Goal: Task Accomplishment & Management: Manage account settings

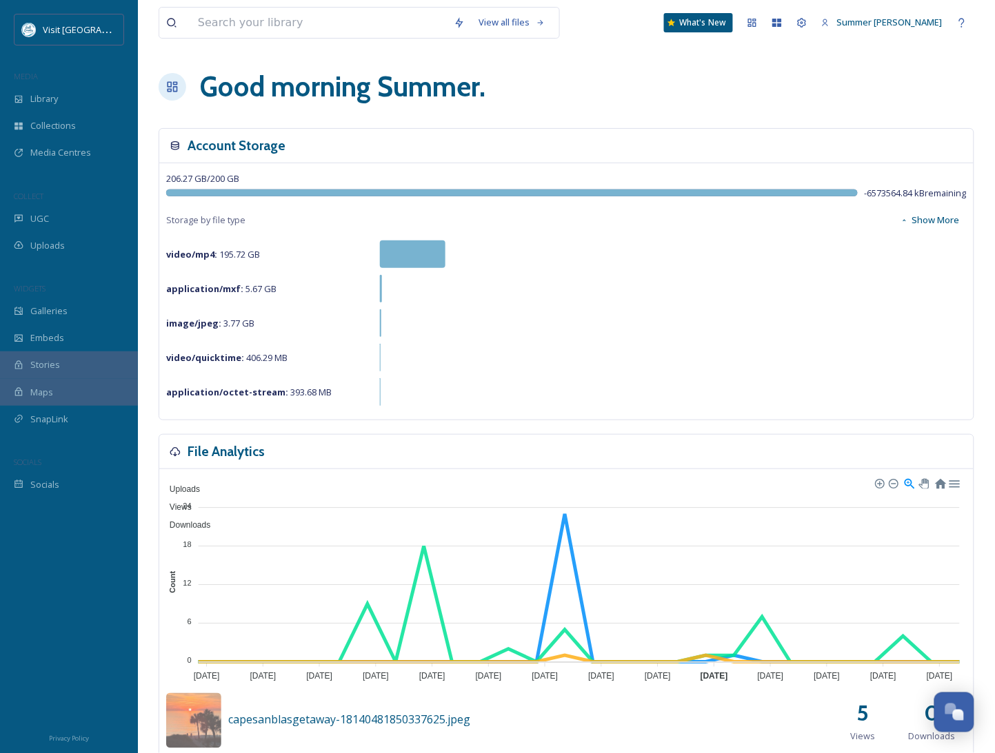
click at [685, 105] on div "Good morning Summer ." at bounding box center [566, 86] width 815 height 41
click at [34, 221] on span "UGC" at bounding box center [39, 218] width 19 height 13
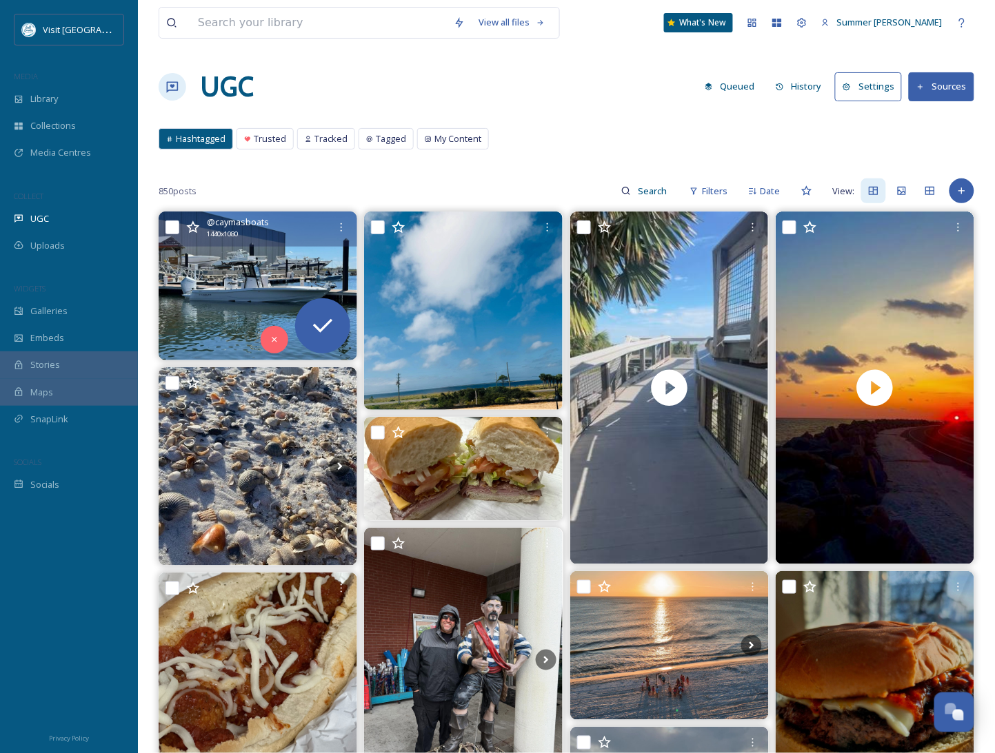
click at [258, 280] on img at bounding box center [258, 286] width 199 height 149
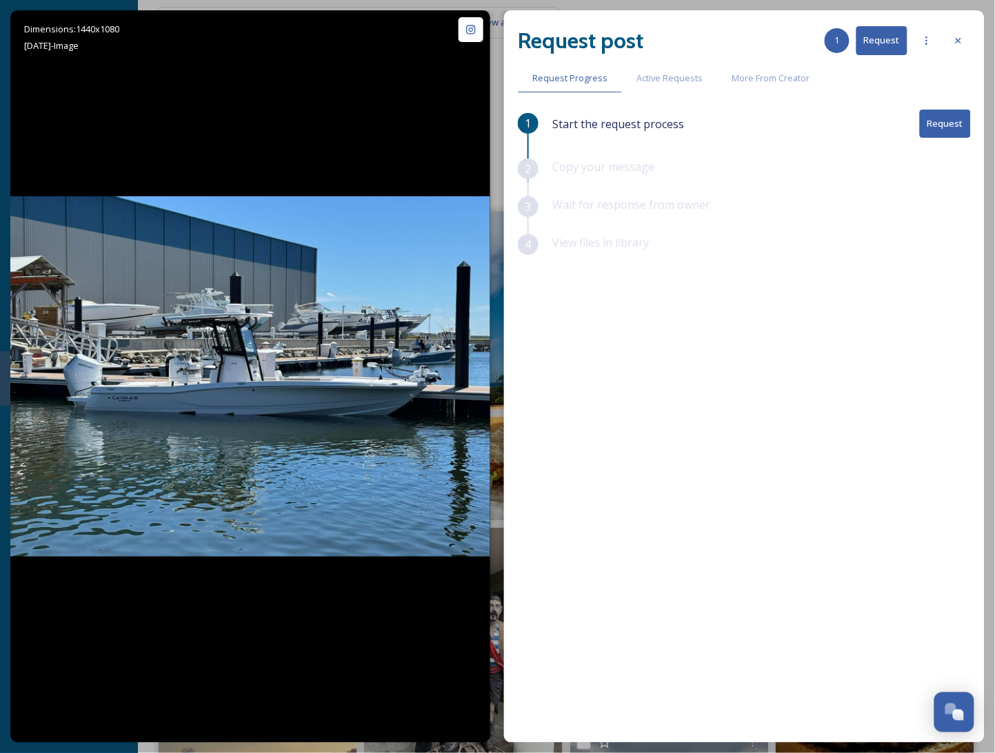
click at [946, 126] on button "Request" at bounding box center [945, 124] width 51 height 28
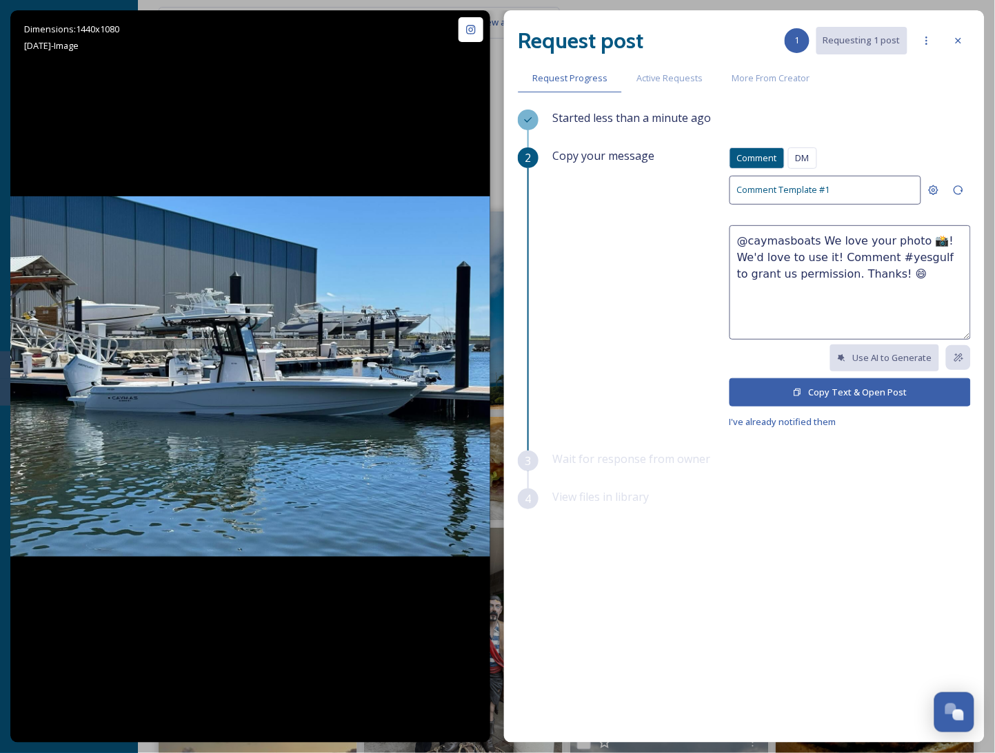
click at [880, 392] on button "Copy Text & Open Post" at bounding box center [849, 392] width 241 height 28
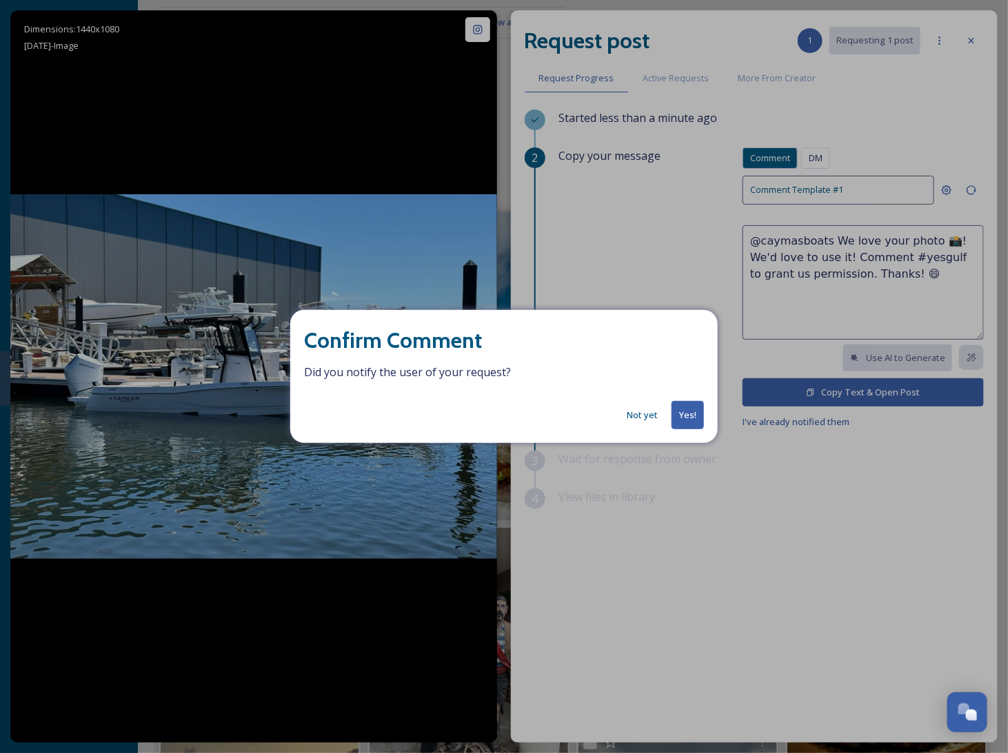
click at [682, 417] on button "Yes!" at bounding box center [687, 415] width 32 height 28
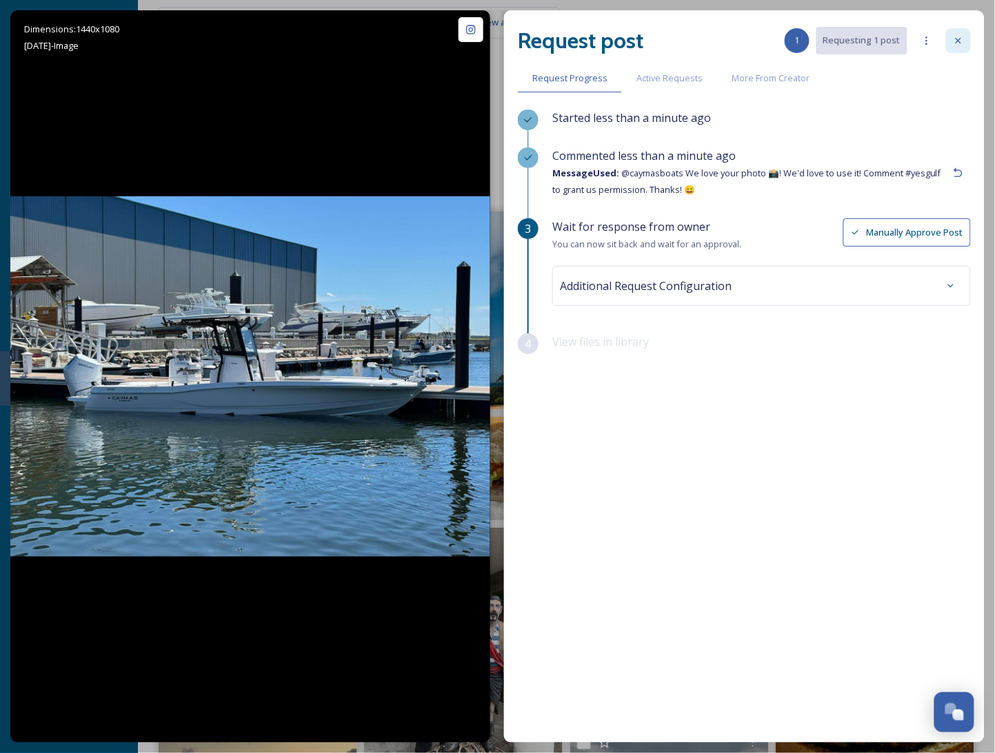
click at [962, 36] on icon at bounding box center [958, 40] width 11 height 11
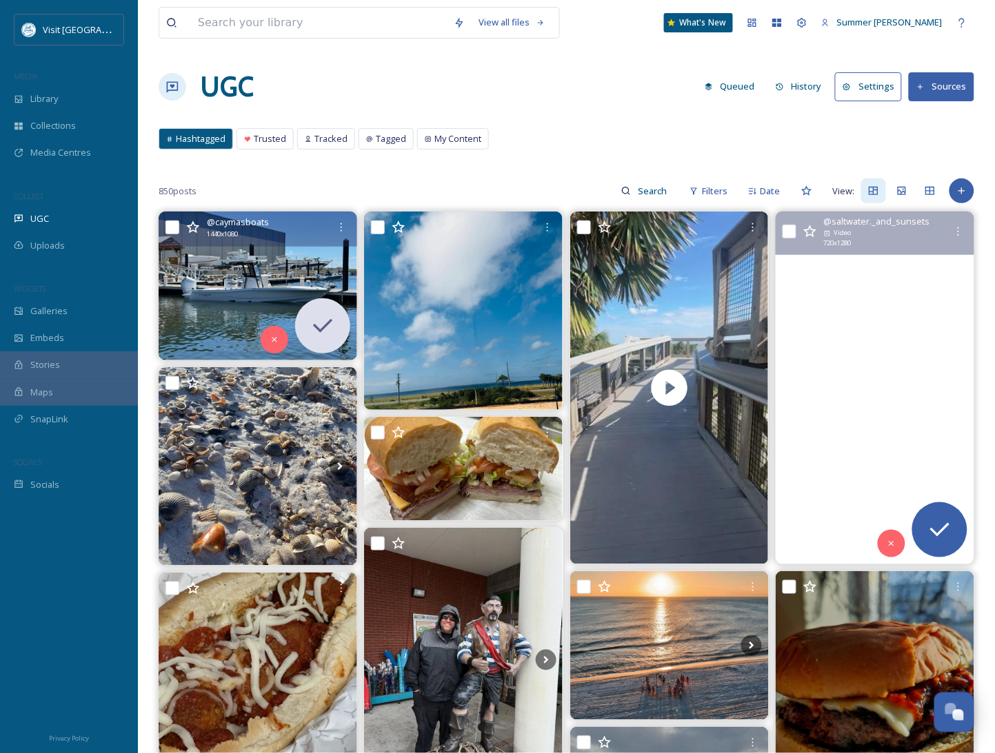
click at [892, 308] on video "Wanna experience a beautiful sunset like this??? There Are bookings all through…" at bounding box center [874, 388] width 199 height 353
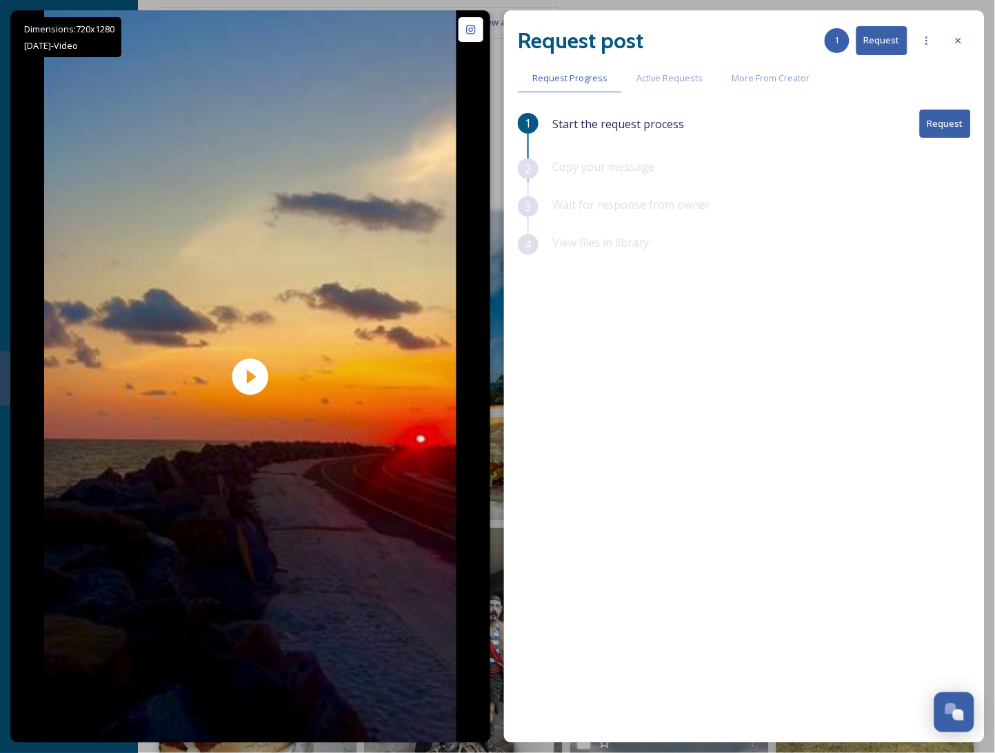
click at [957, 125] on button "Request" at bounding box center [945, 124] width 51 height 28
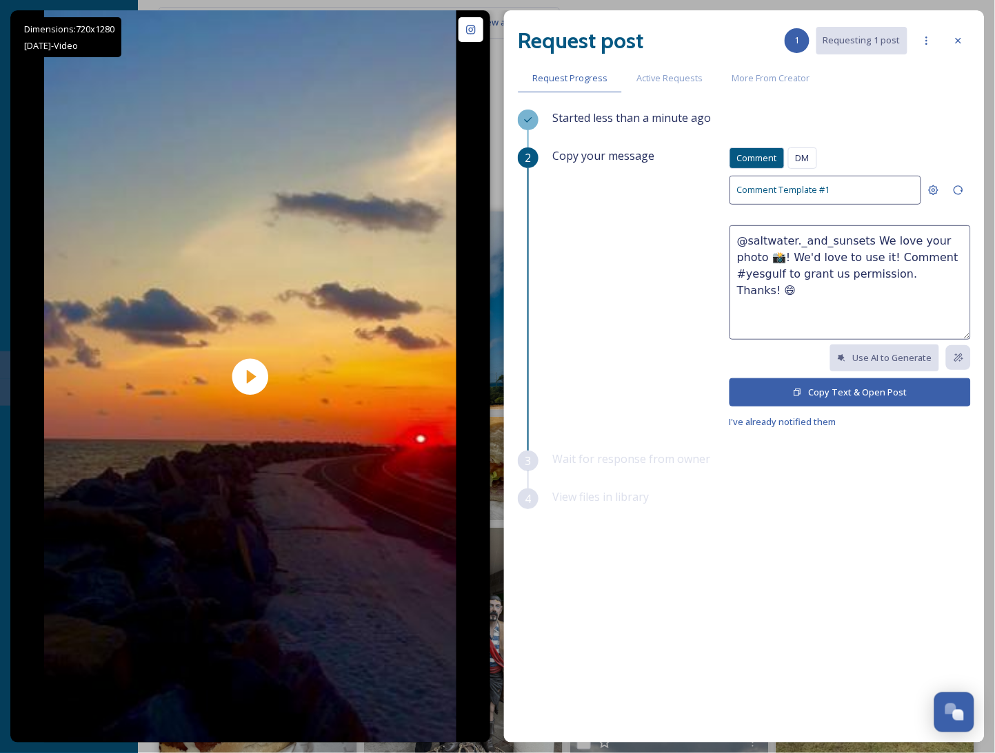
click at [850, 400] on button "Copy Text & Open Post" at bounding box center [849, 392] width 241 height 28
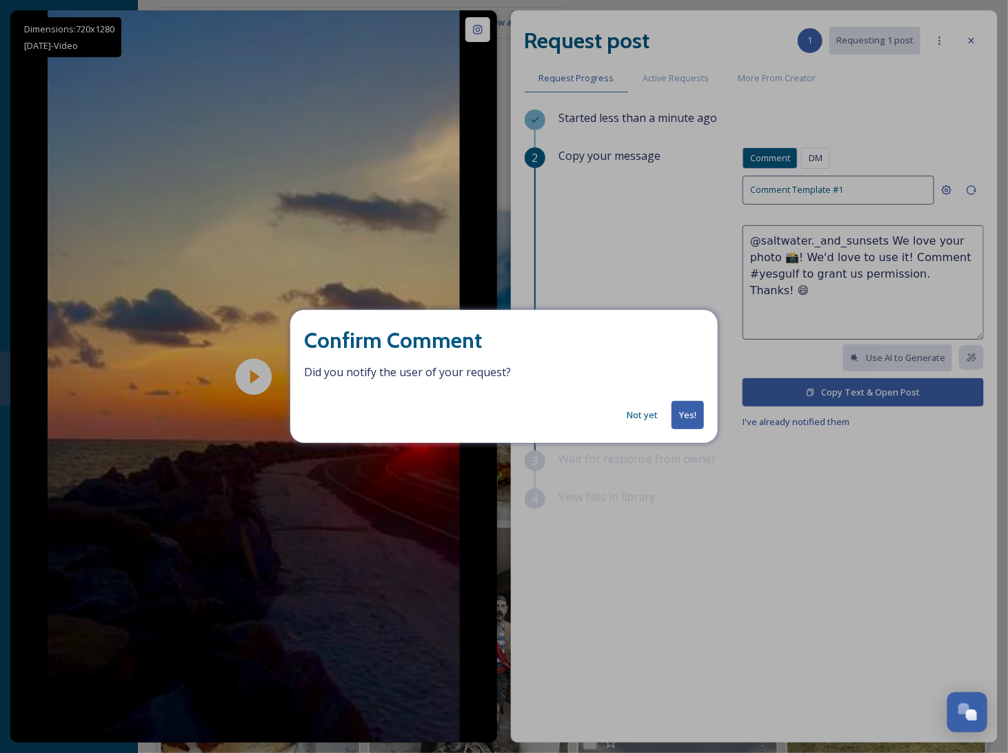
click at [690, 418] on button "Yes!" at bounding box center [687, 415] width 32 height 28
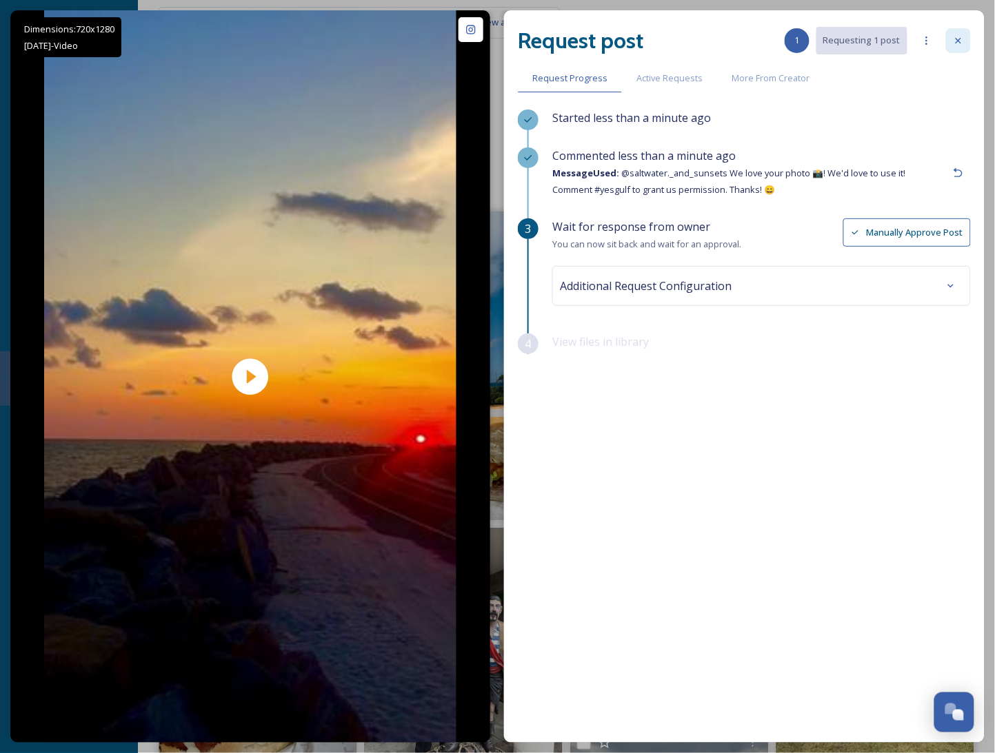
click at [957, 37] on icon at bounding box center [958, 40] width 11 height 11
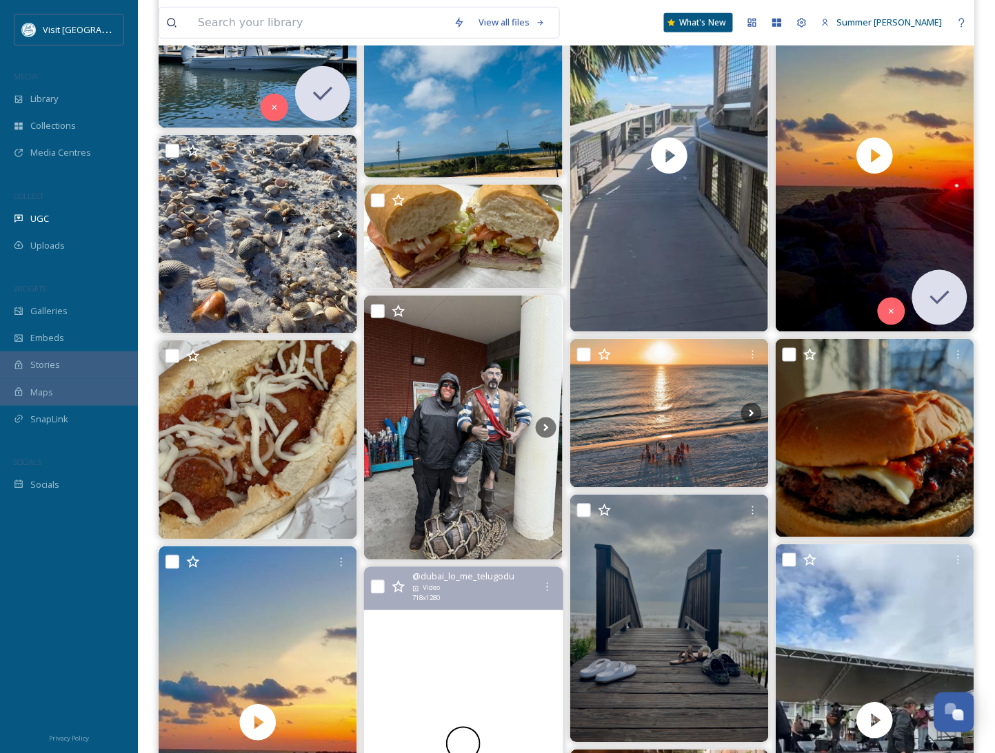
scroll to position [429, 0]
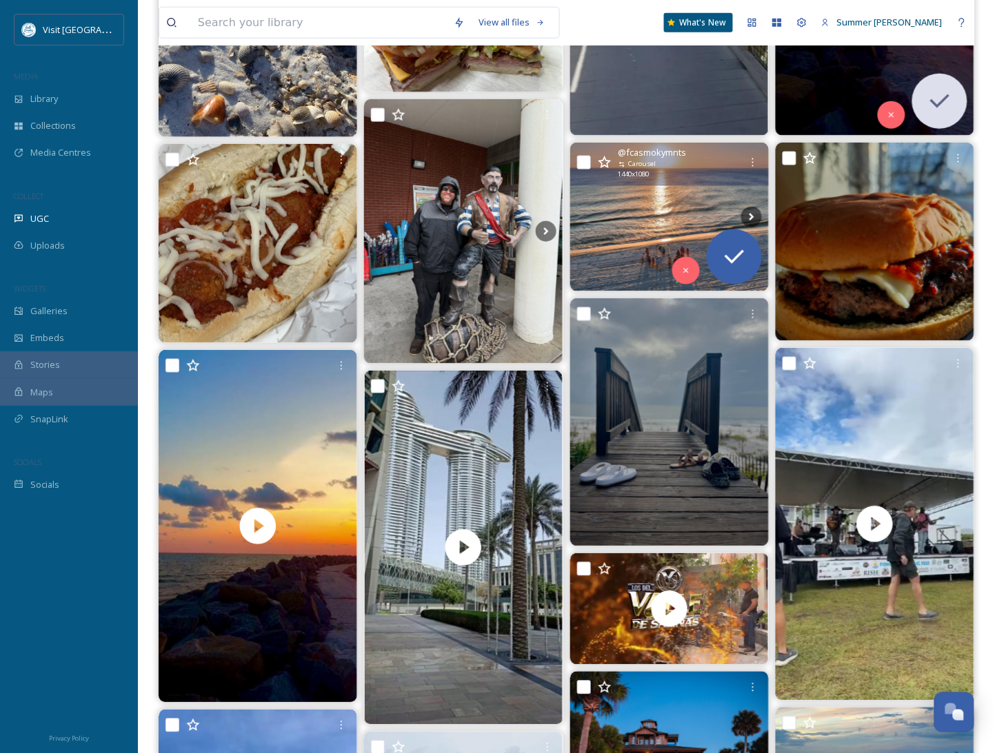
click at [664, 208] on img at bounding box center [669, 217] width 199 height 149
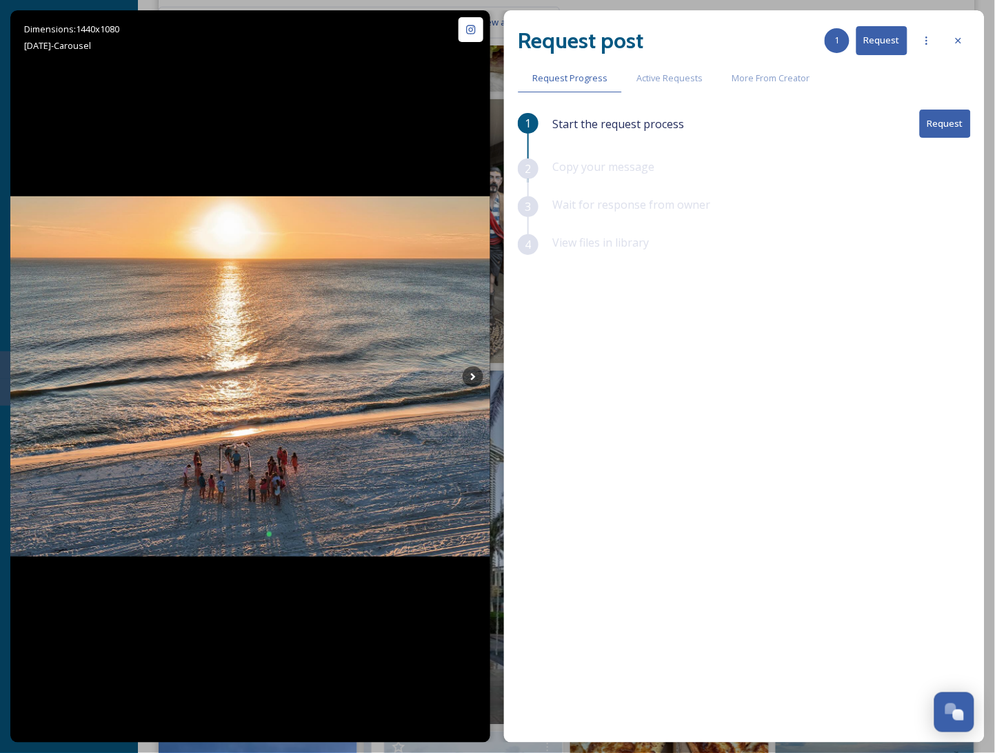
click at [957, 125] on button "Request" at bounding box center [945, 124] width 51 height 28
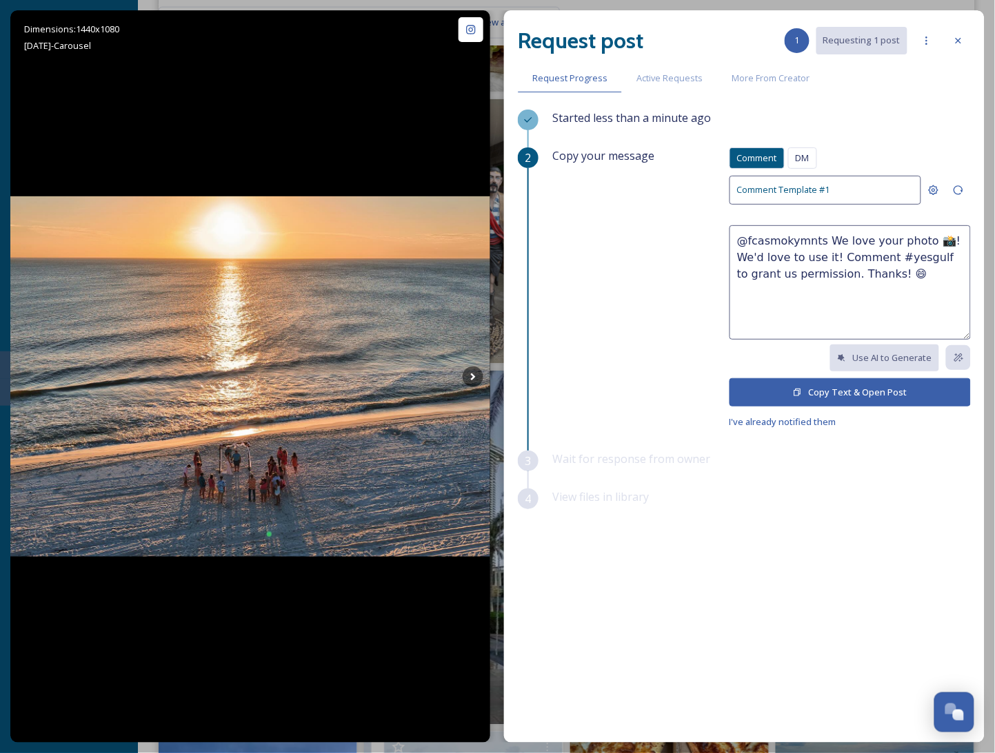
click at [829, 394] on button "Copy Text & Open Post" at bounding box center [849, 392] width 241 height 28
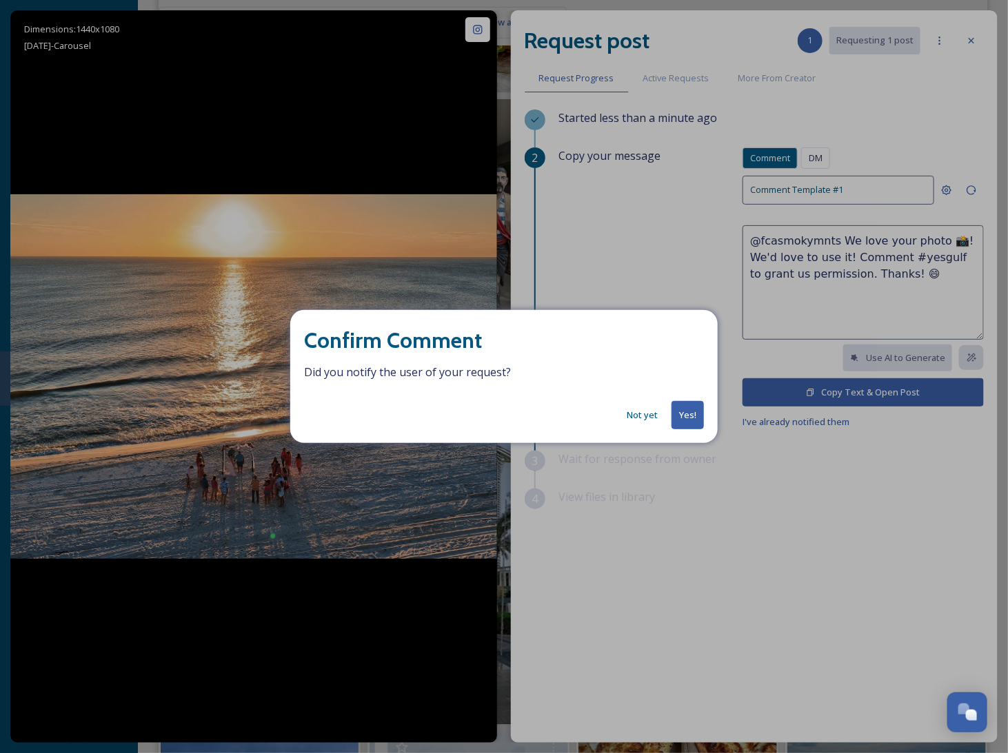
click at [684, 409] on button "Yes!" at bounding box center [687, 415] width 32 height 28
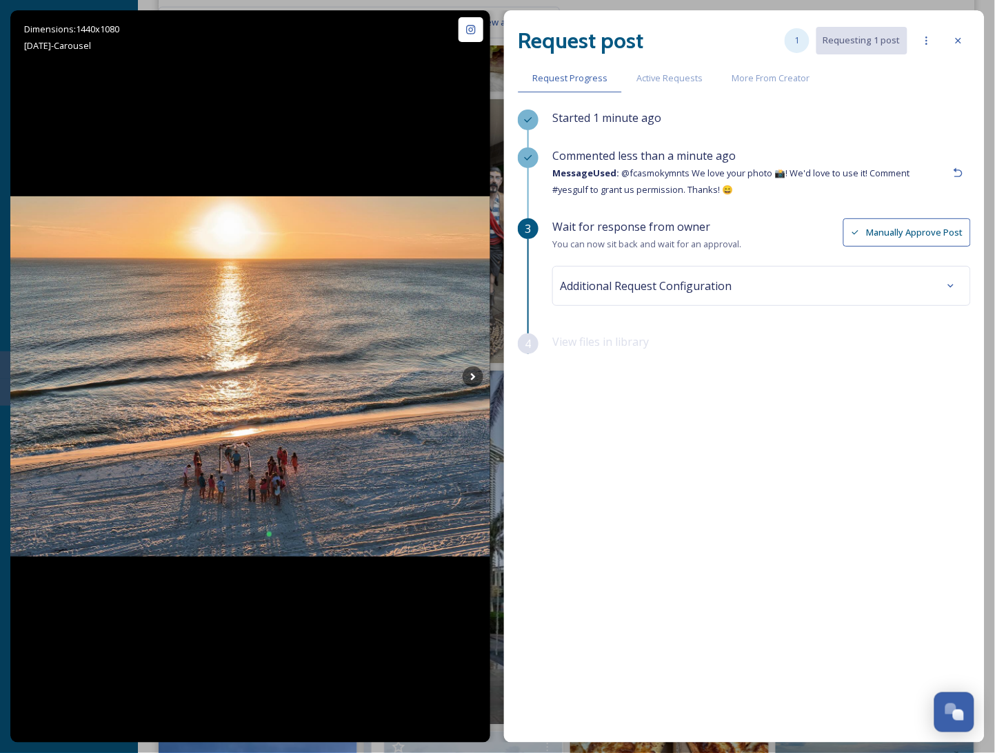
click at [800, 44] on span "1" at bounding box center [797, 40] width 5 height 13
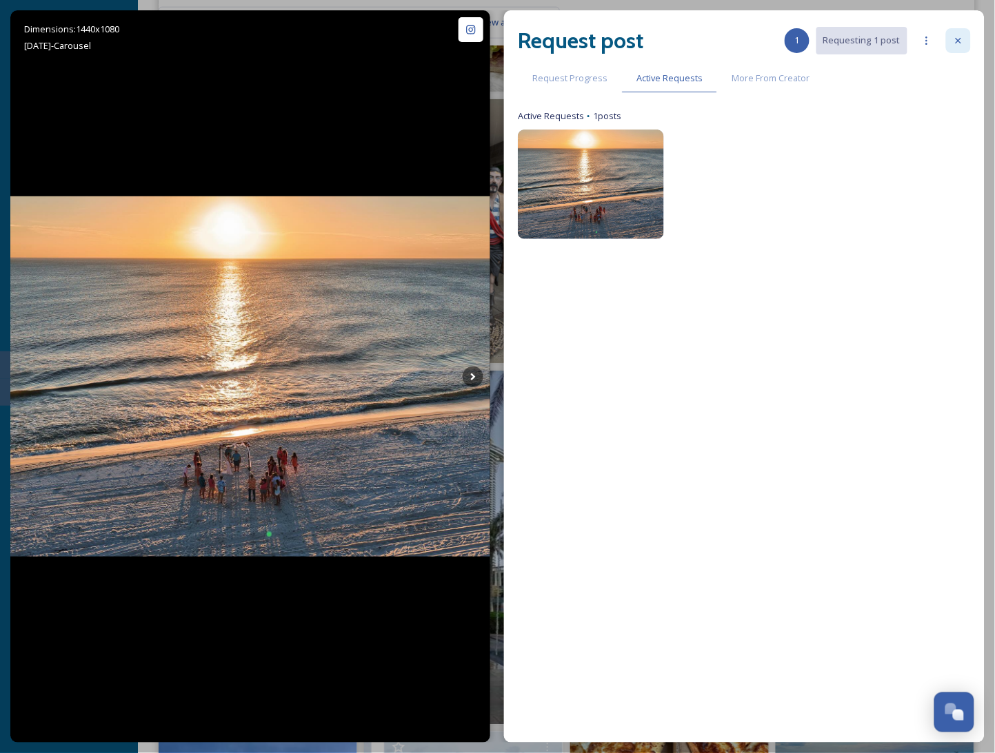
click at [963, 44] on icon at bounding box center [958, 40] width 11 height 11
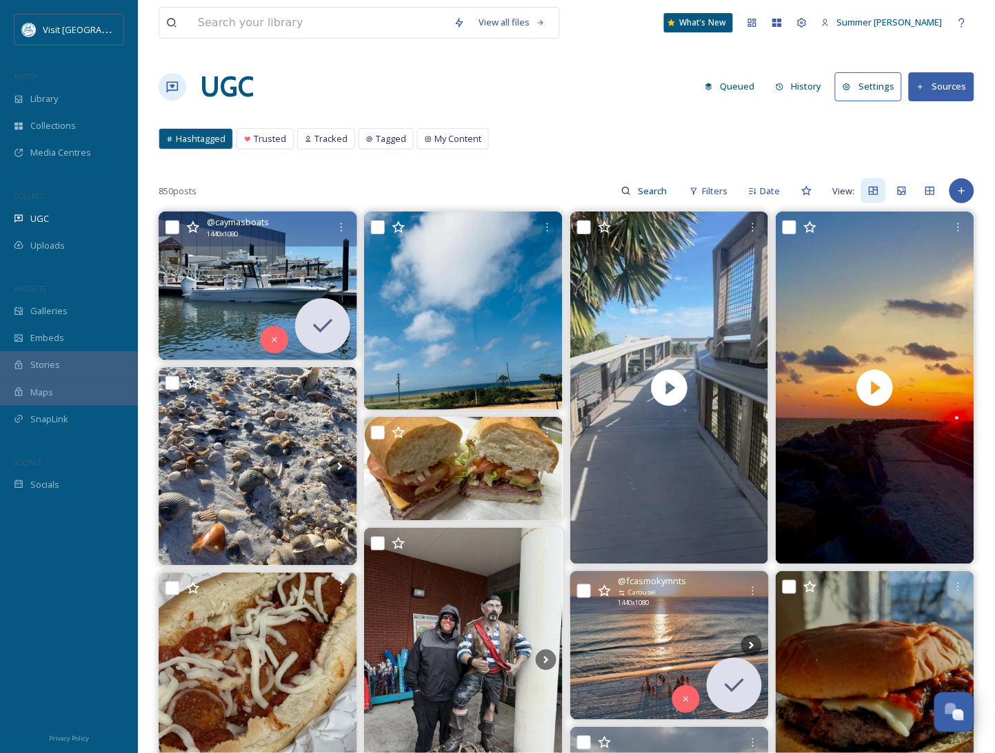
click at [180, 278] on icon at bounding box center [175, 286] width 21 height 21
click at [227, 288] on img at bounding box center [258, 286] width 199 height 149
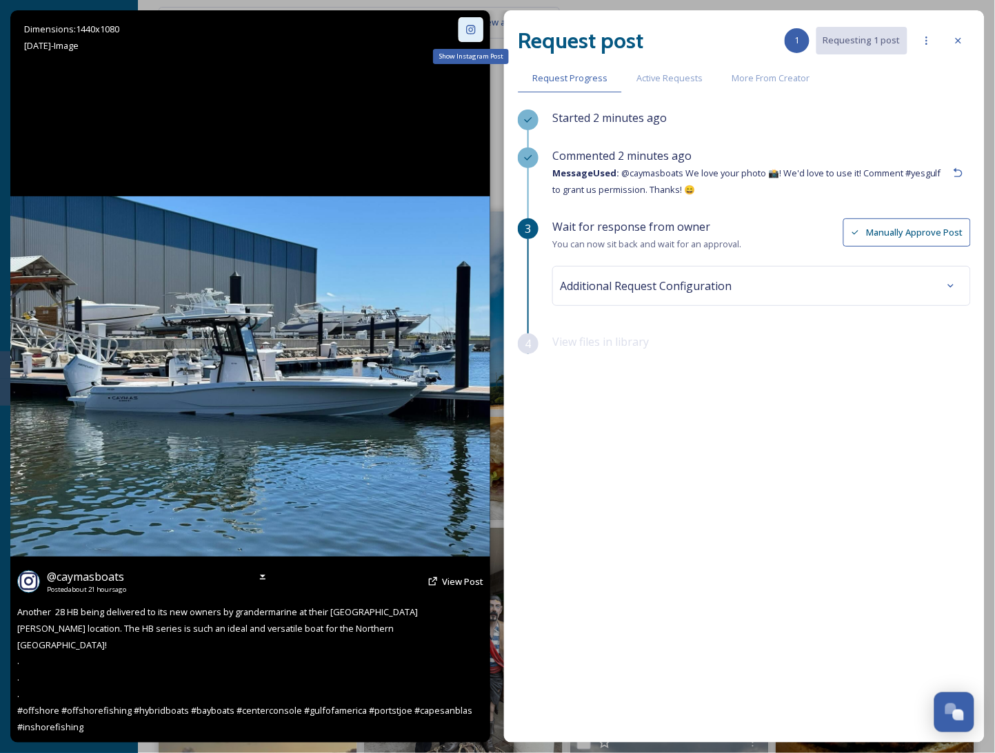
click at [476, 39] on div "Show Instagram Post" at bounding box center [470, 29] width 25 height 25
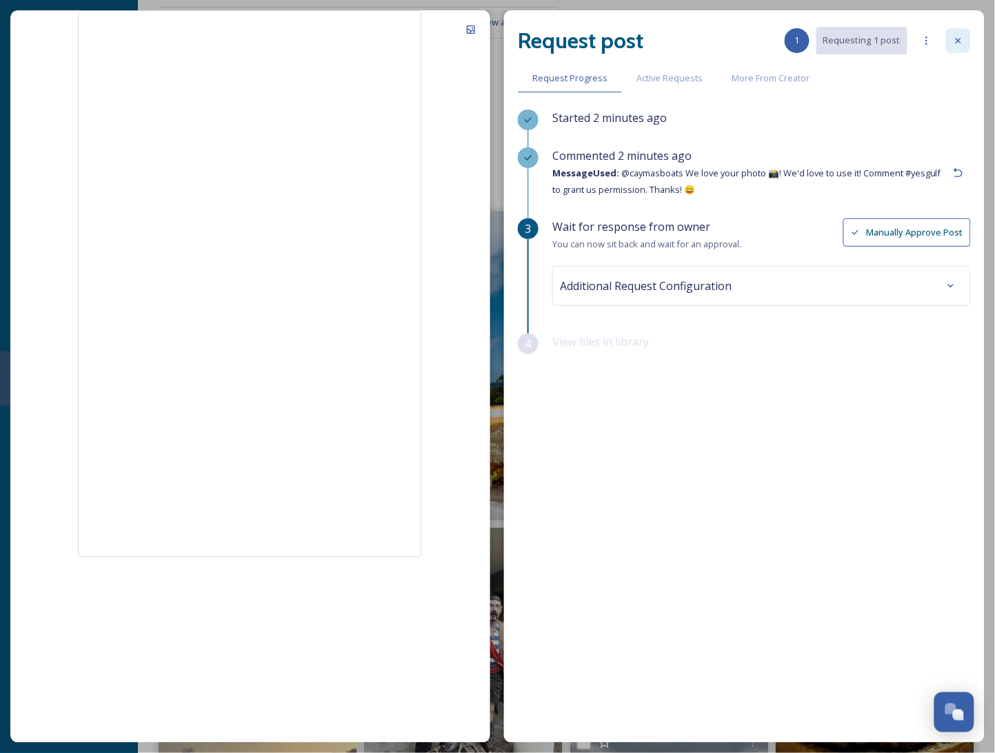
click at [959, 36] on icon at bounding box center [958, 40] width 11 height 11
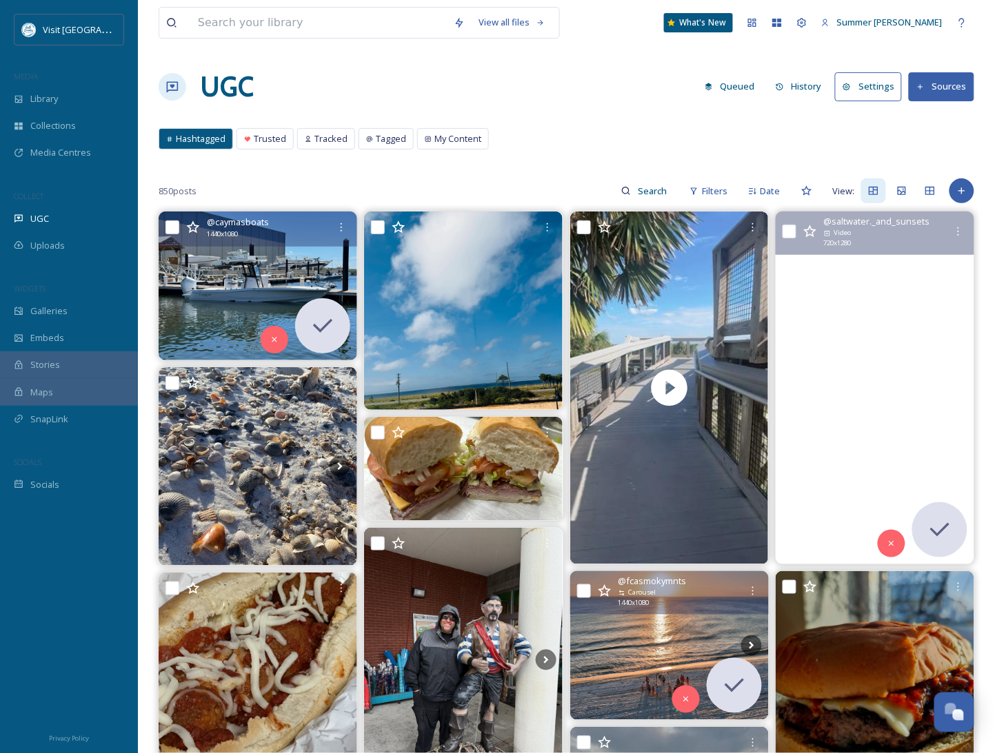
click at [902, 314] on video "Wanna experience a beautiful sunset like this??? There Are bookings all through…" at bounding box center [874, 388] width 199 height 353
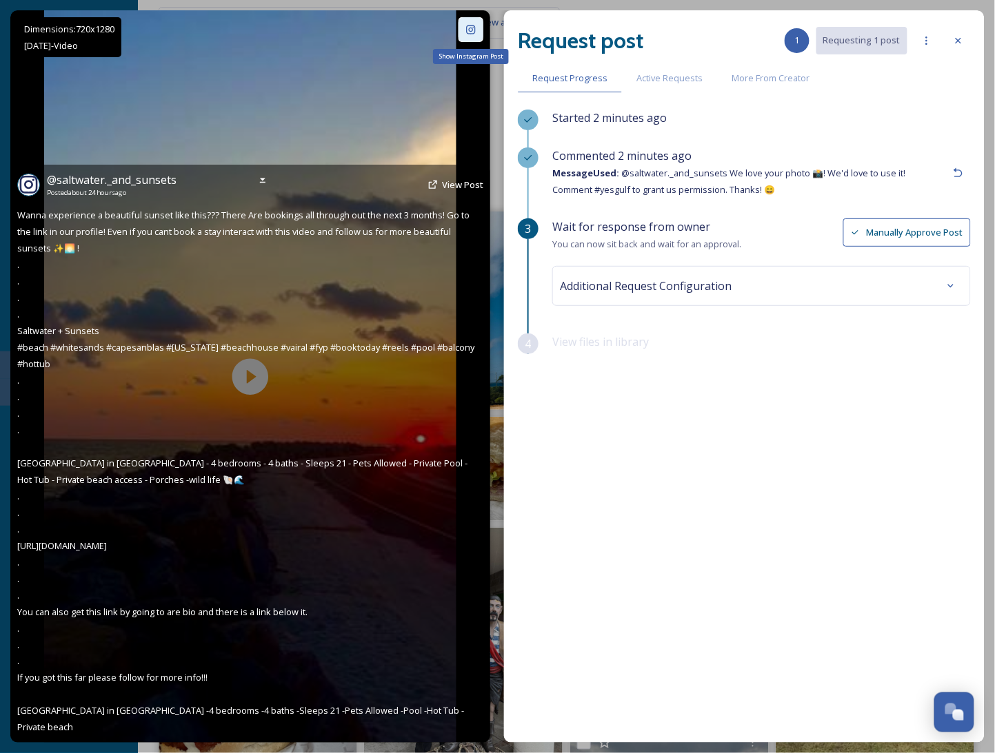
click at [474, 37] on div "Show Instagram Post" at bounding box center [470, 29] width 25 height 25
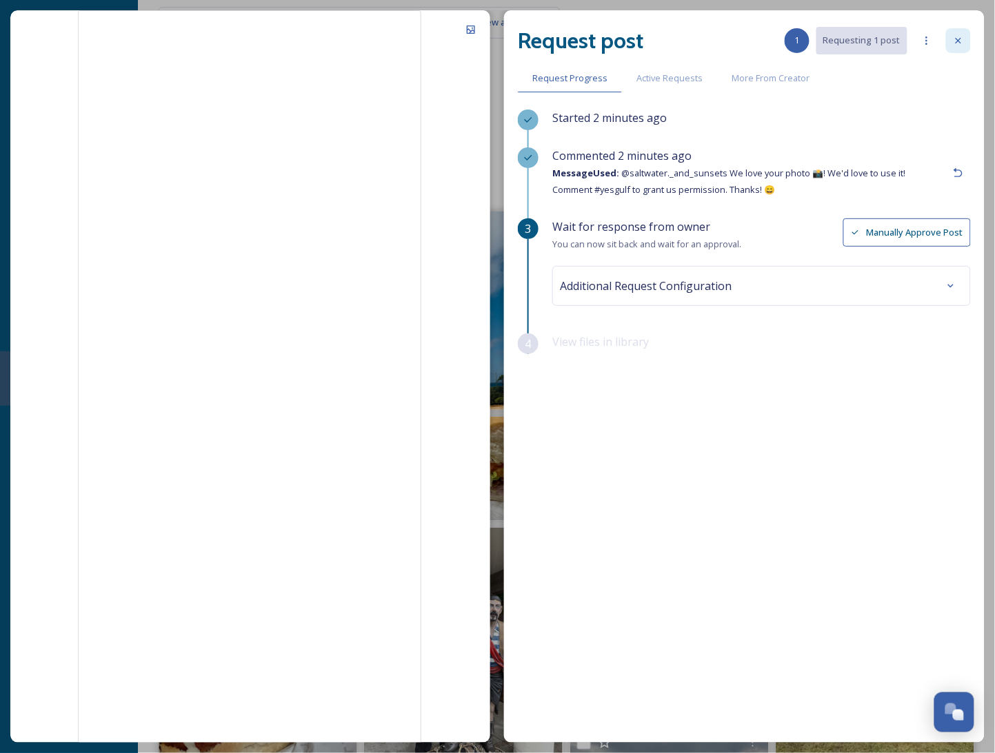
click at [960, 43] on icon at bounding box center [958, 40] width 11 height 11
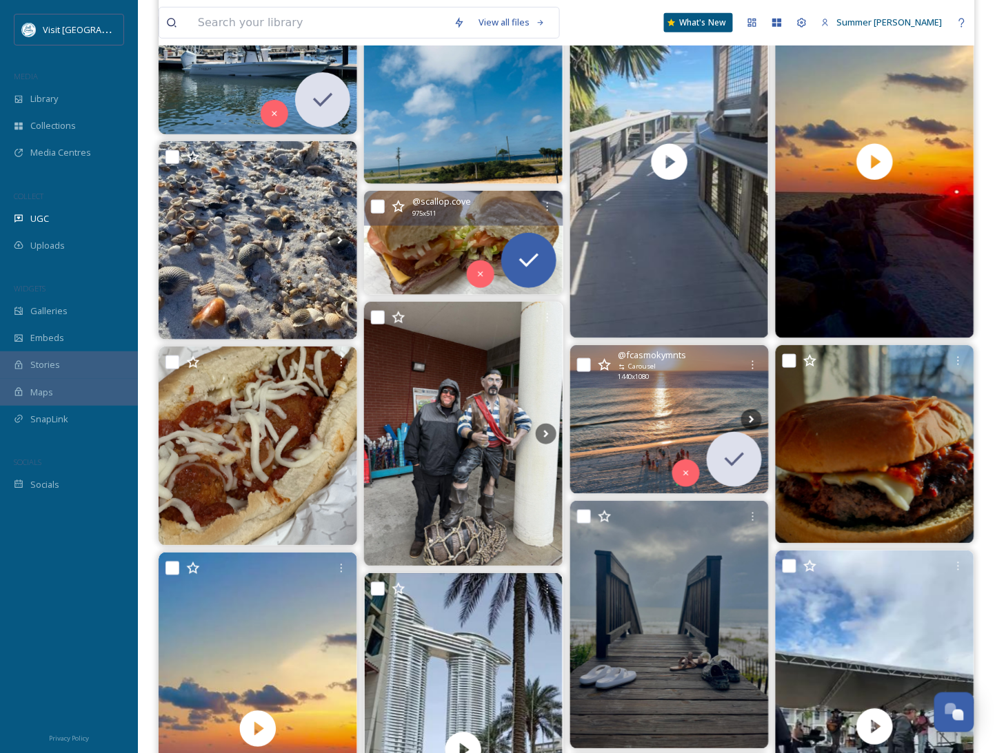
scroll to position [356, 0]
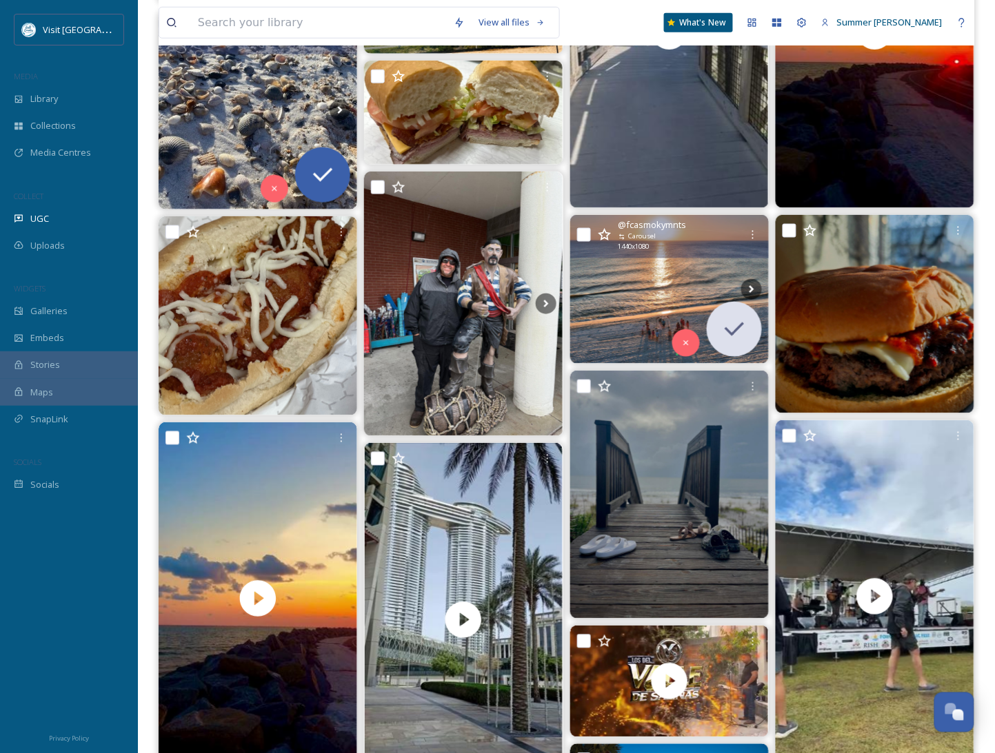
click at [227, 112] on img at bounding box center [258, 110] width 199 height 199
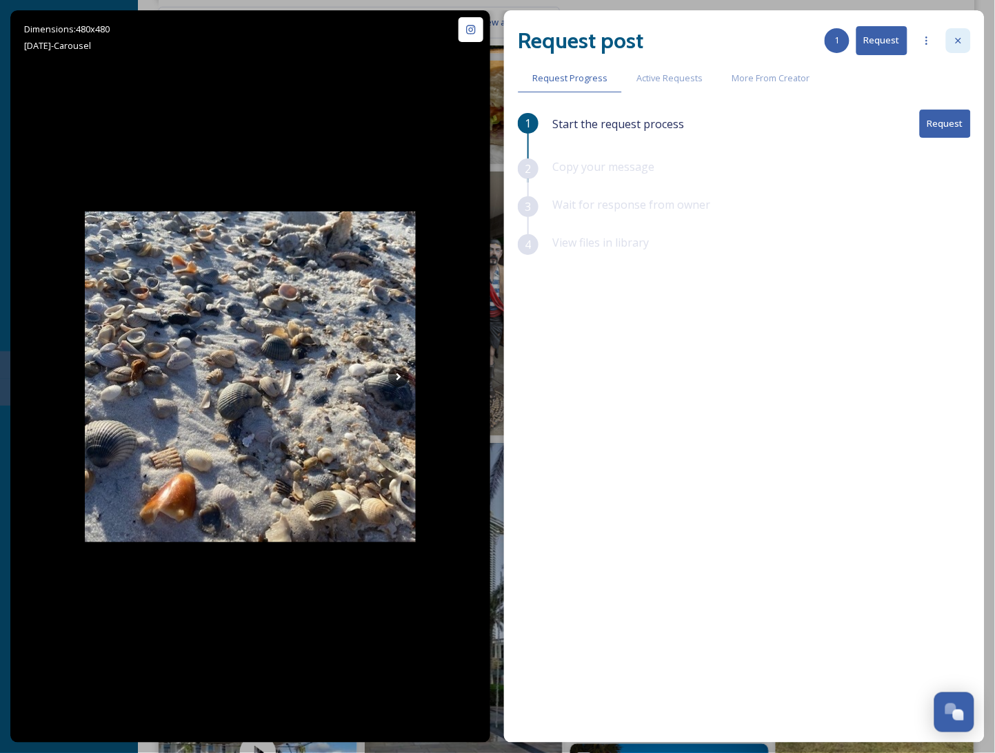
click at [967, 40] on div at bounding box center [958, 40] width 25 height 25
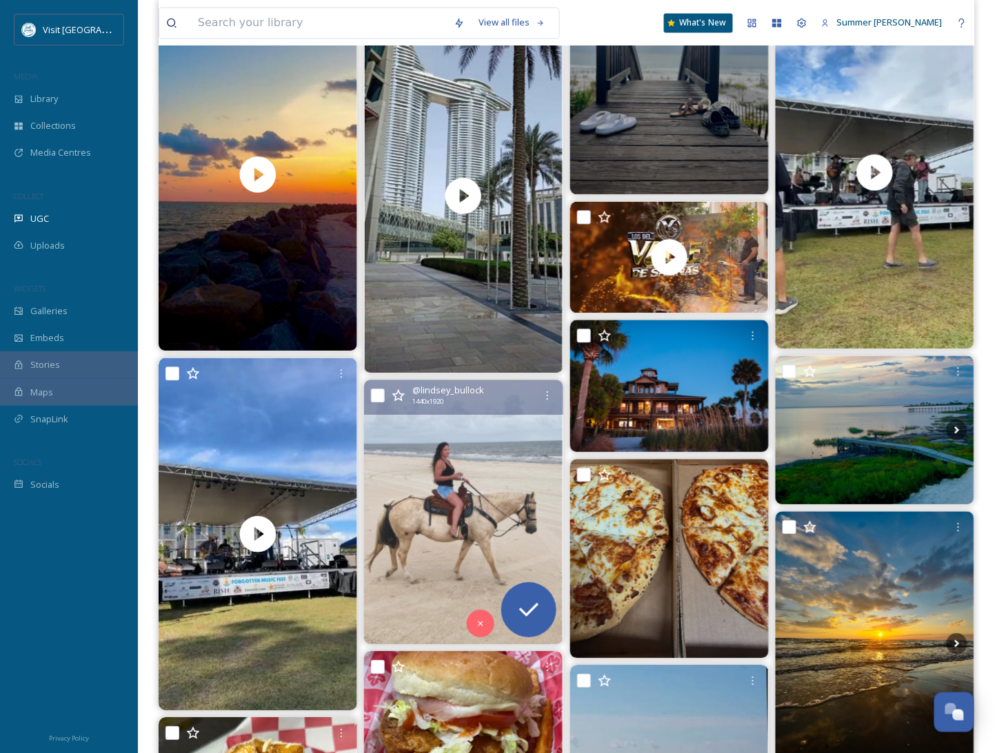
scroll to position [862, 0]
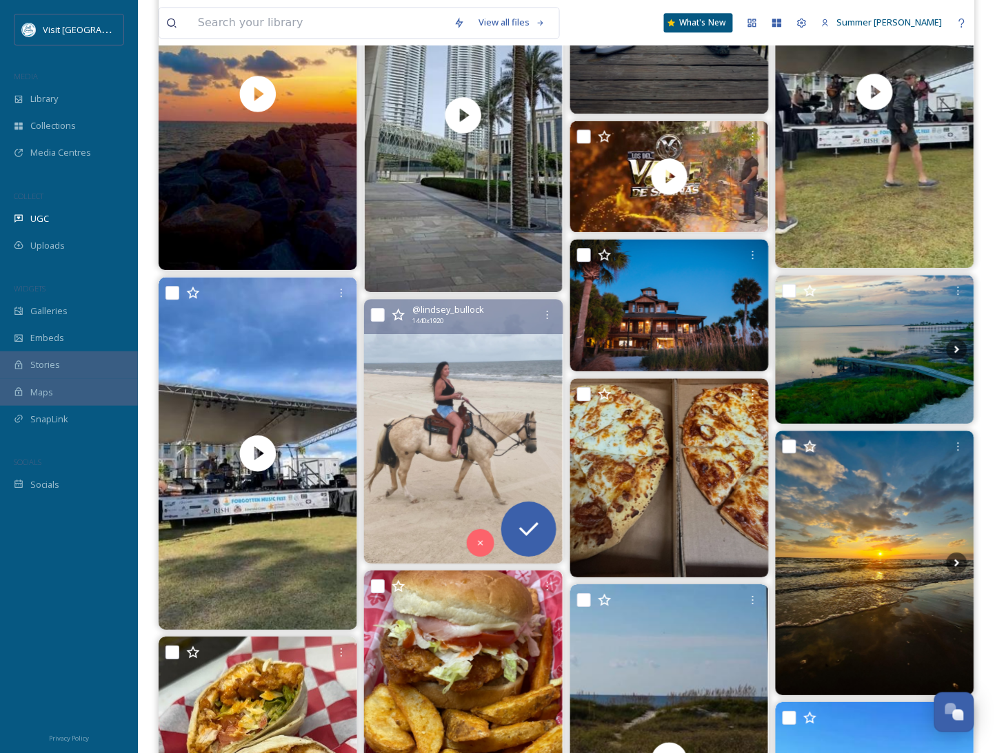
click at [456, 414] on img at bounding box center [463, 431] width 199 height 265
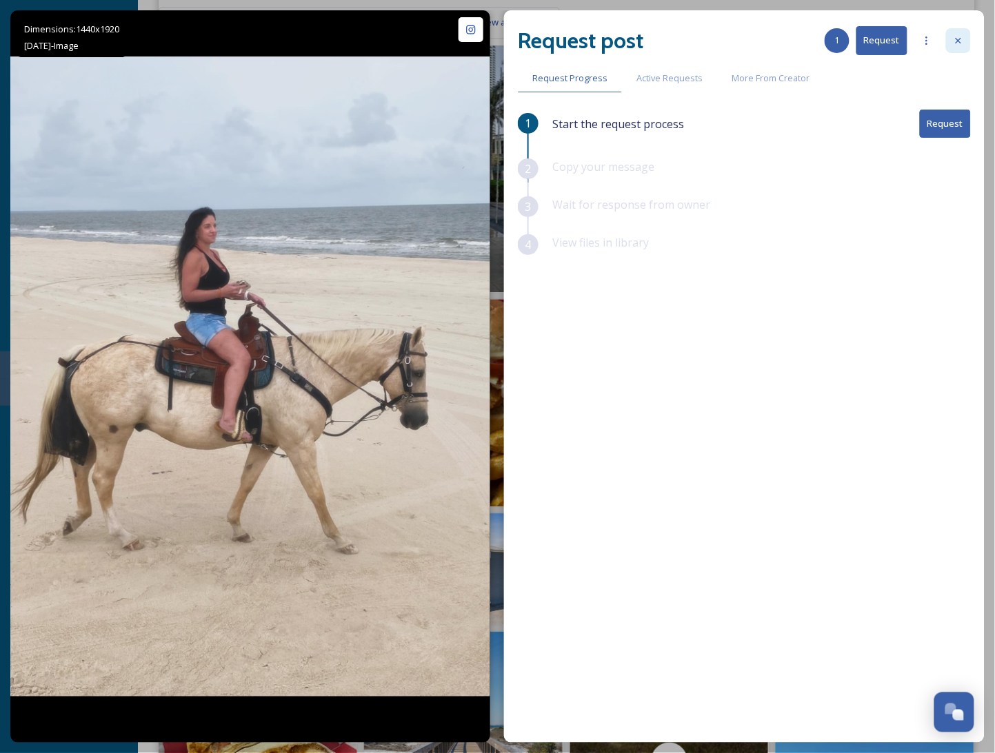
click at [955, 39] on icon at bounding box center [958, 40] width 11 height 11
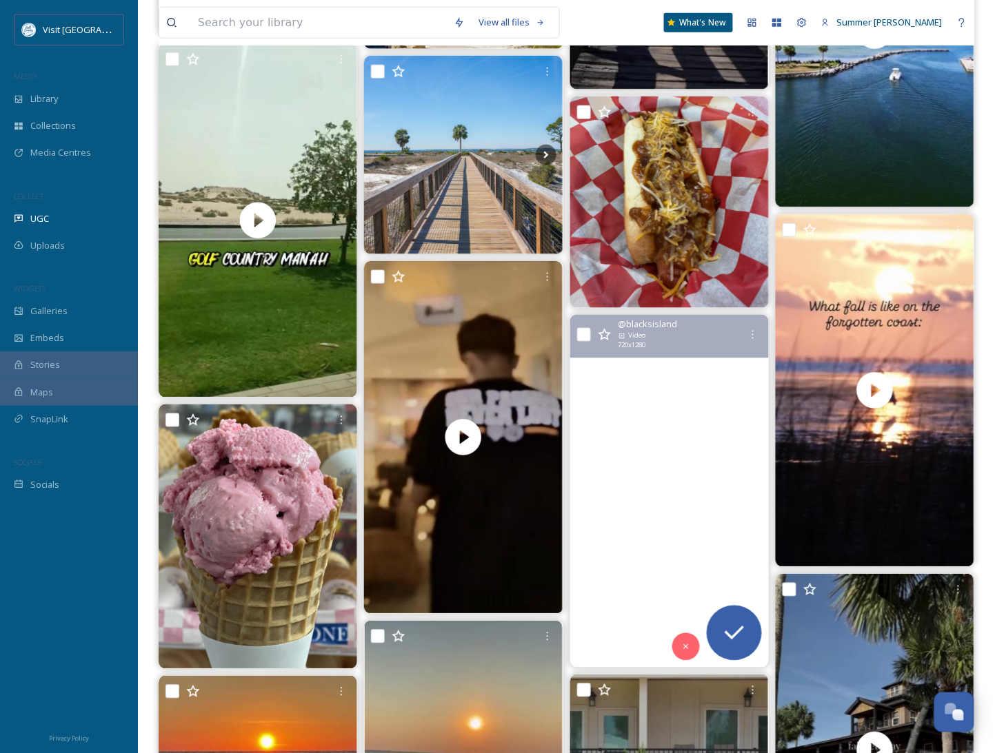
scroll to position [1635, 0]
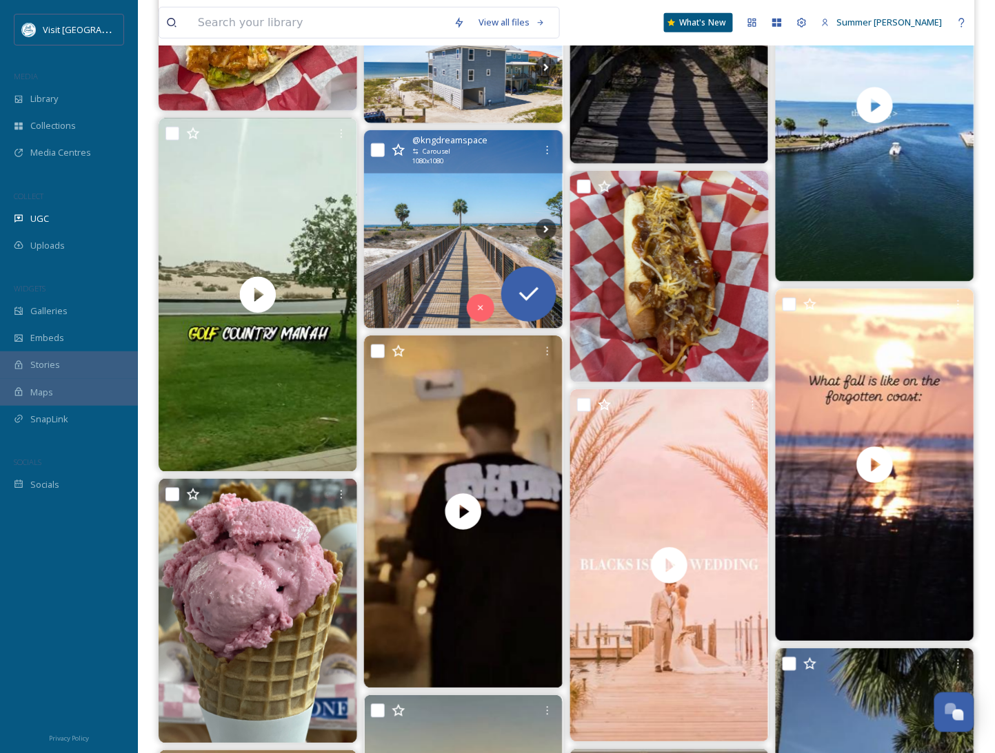
click at [406, 207] on img at bounding box center [463, 229] width 199 height 199
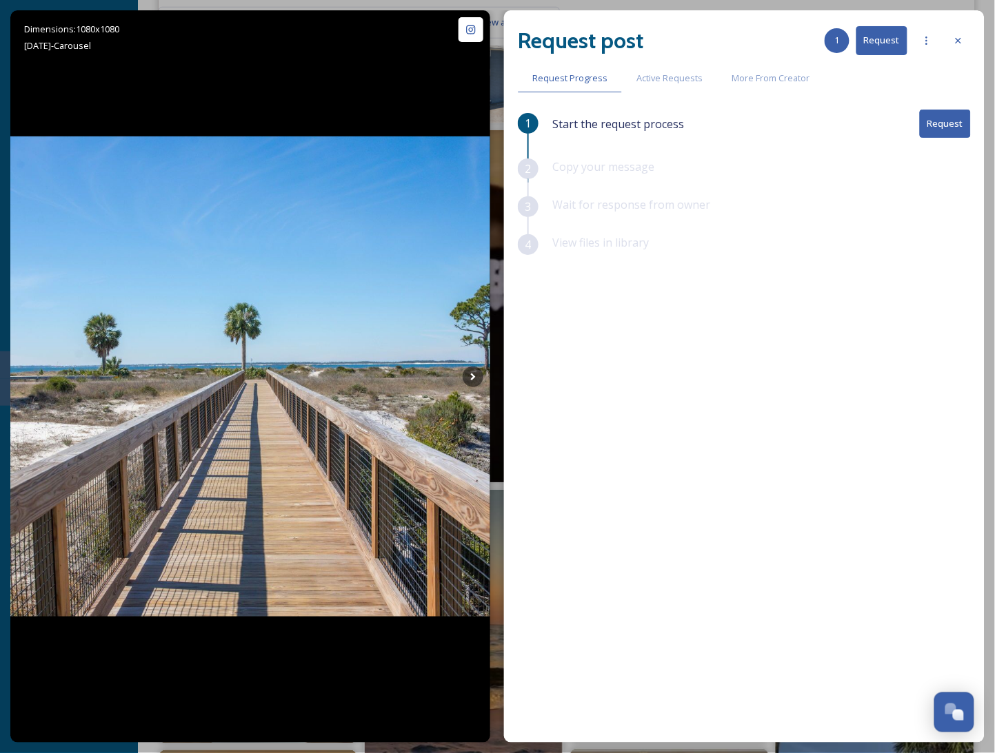
click at [937, 121] on button "Request" at bounding box center [945, 124] width 51 height 28
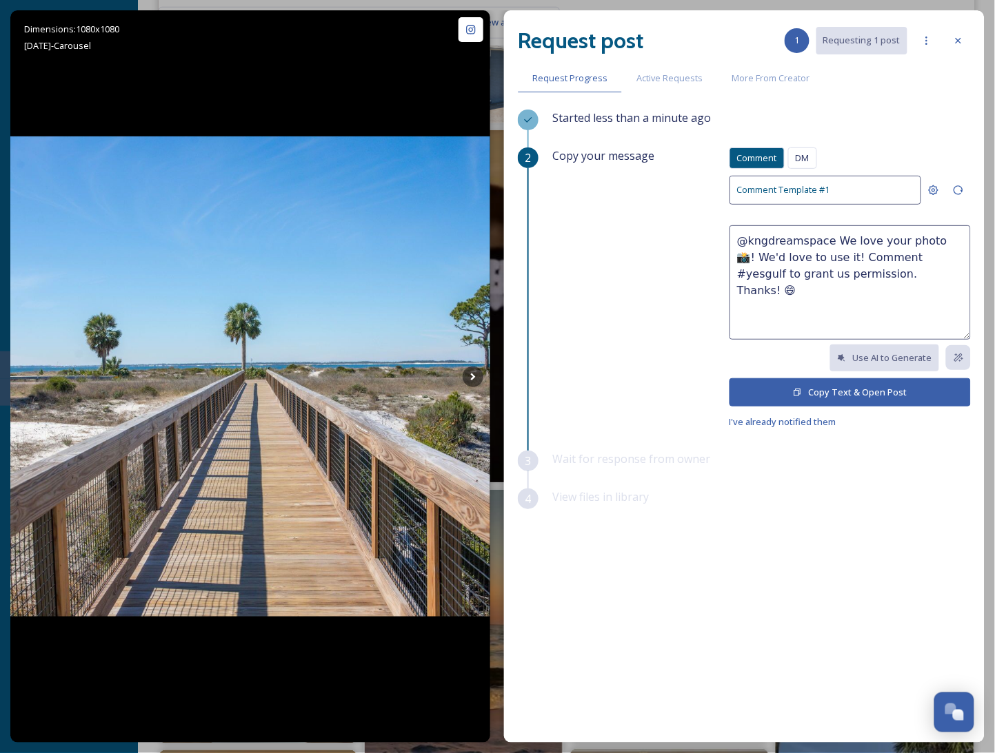
click at [842, 385] on button "Copy Text & Open Post" at bounding box center [849, 392] width 241 height 28
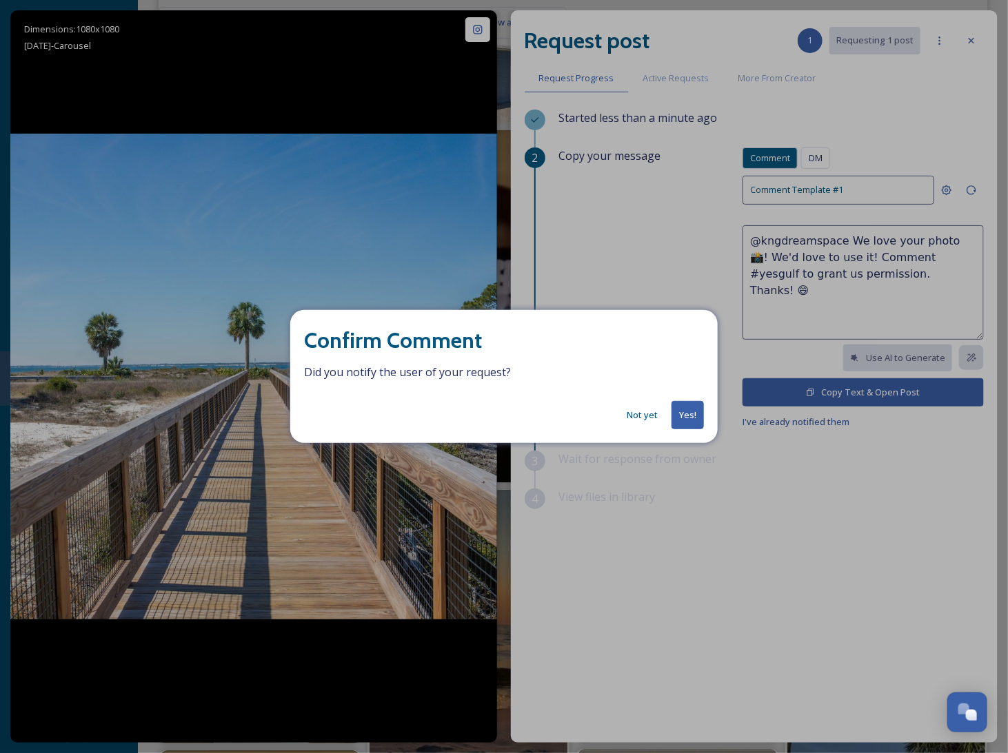
click at [685, 407] on button "Yes!" at bounding box center [687, 415] width 32 height 28
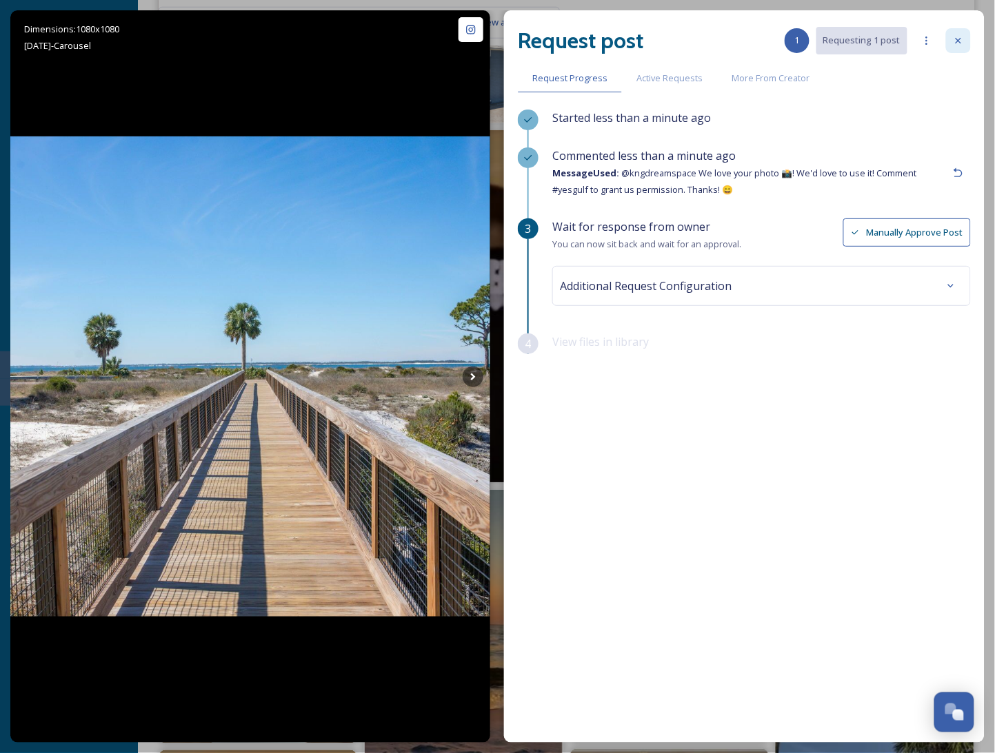
click at [962, 37] on icon at bounding box center [958, 40] width 11 height 11
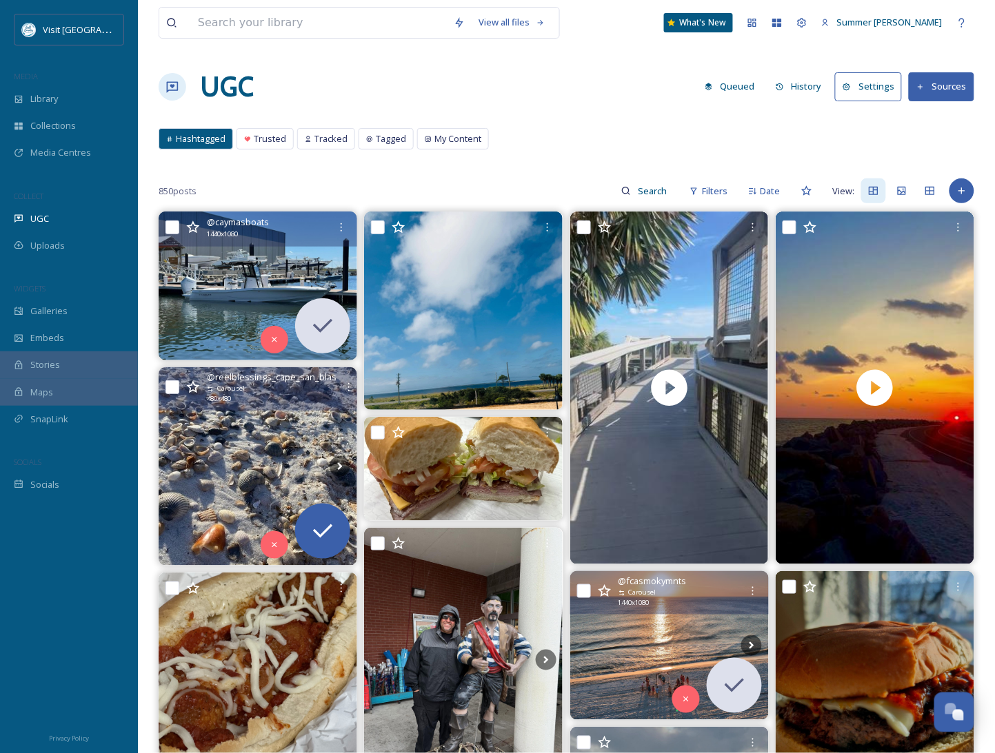
click at [962, 86] on button "Sources" at bounding box center [941, 86] width 65 height 28
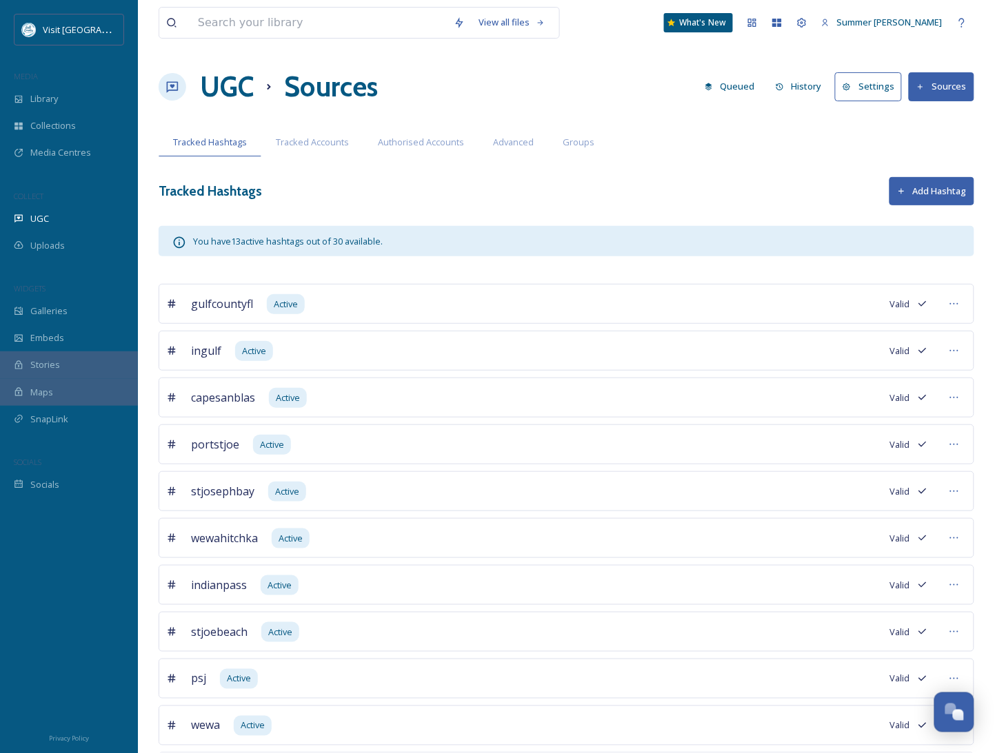
click at [916, 181] on button "Add Hashtag" at bounding box center [931, 191] width 85 height 28
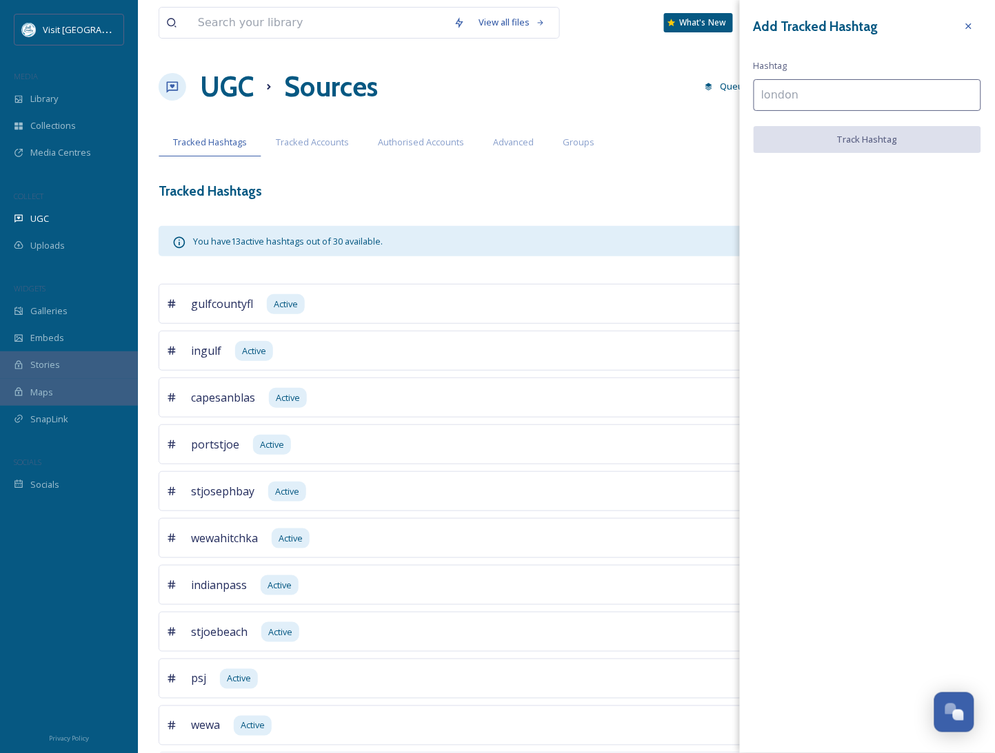
click at [771, 98] on input at bounding box center [866, 95] width 227 height 32
type input "forgottencoast"
click at [863, 141] on button "Track Hashtag" at bounding box center [866, 140] width 227 height 28
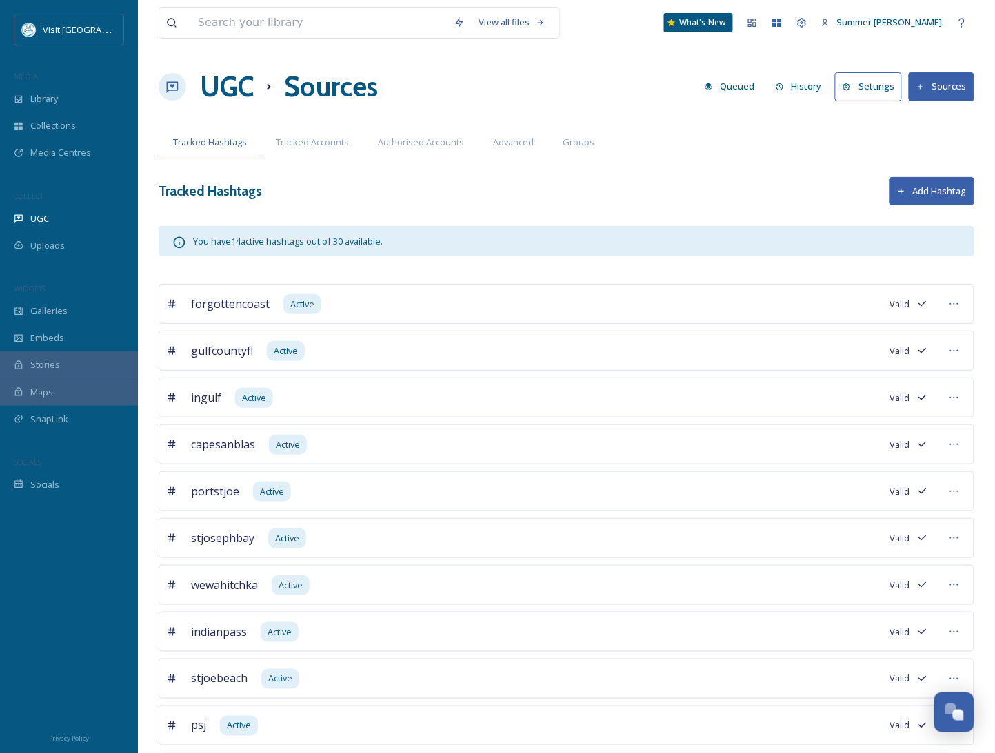
click at [923, 194] on button "Add Hashtag" at bounding box center [931, 191] width 85 height 28
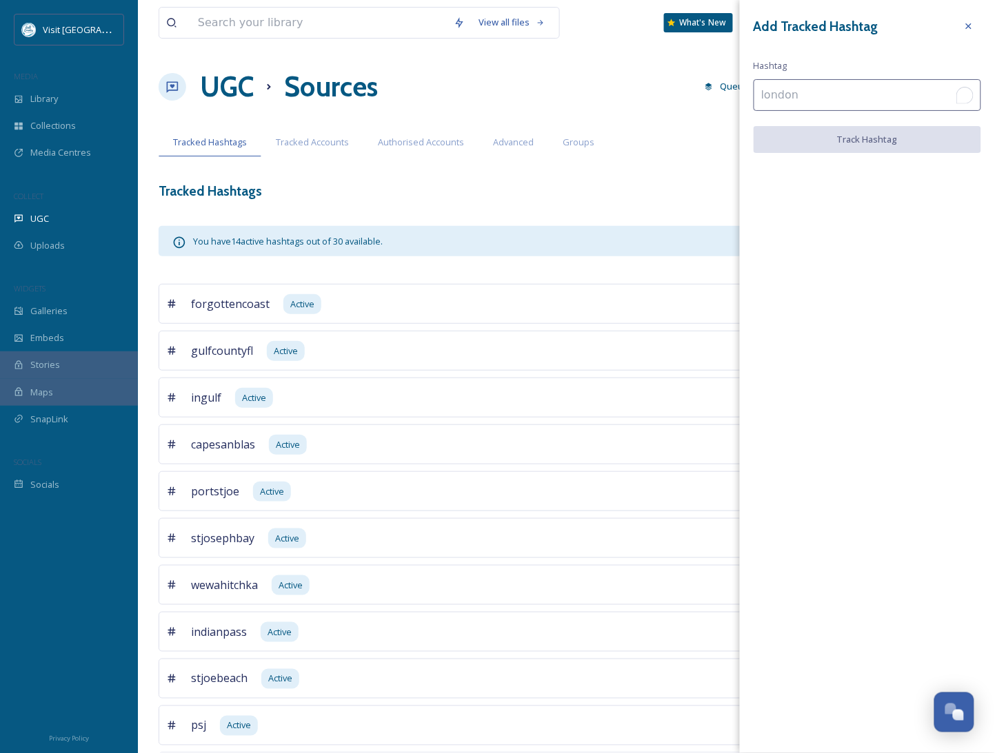
click at [787, 103] on input "To enrich screen reader interactions, please activate Accessibility in Grammarl…" at bounding box center [866, 95] width 227 height 32
type input "visitgulfcounty"
click at [807, 139] on button "Track Hashtag" at bounding box center [866, 140] width 227 height 28
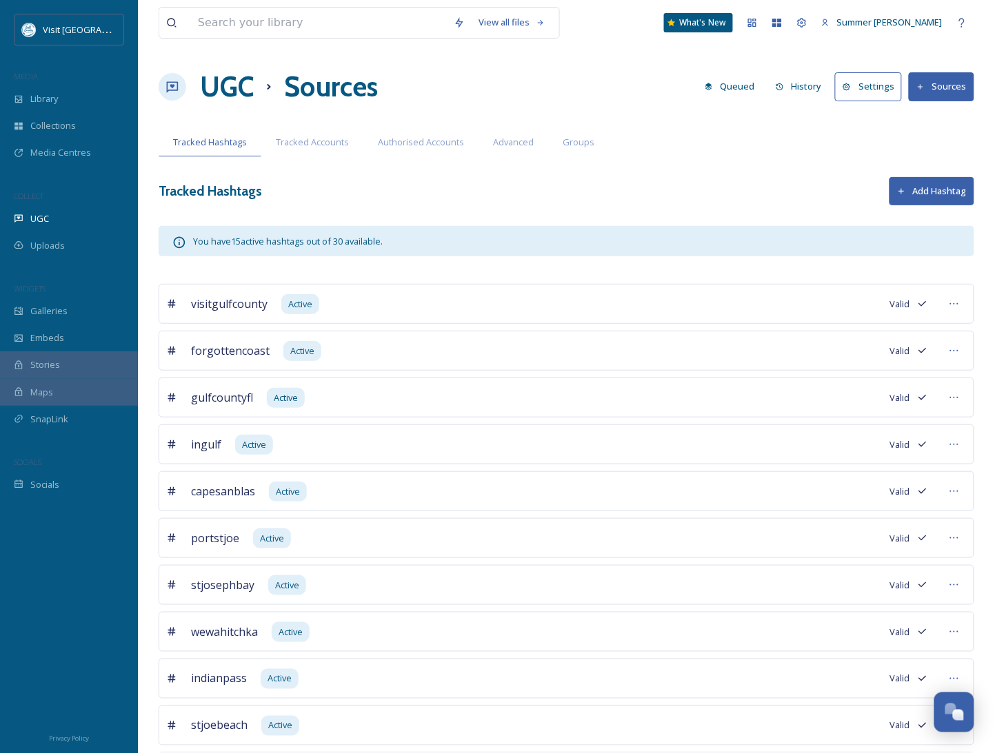
click at [915, 197] on button "Add Hashtag" at bounding box center [931, 191] width 85 height 28
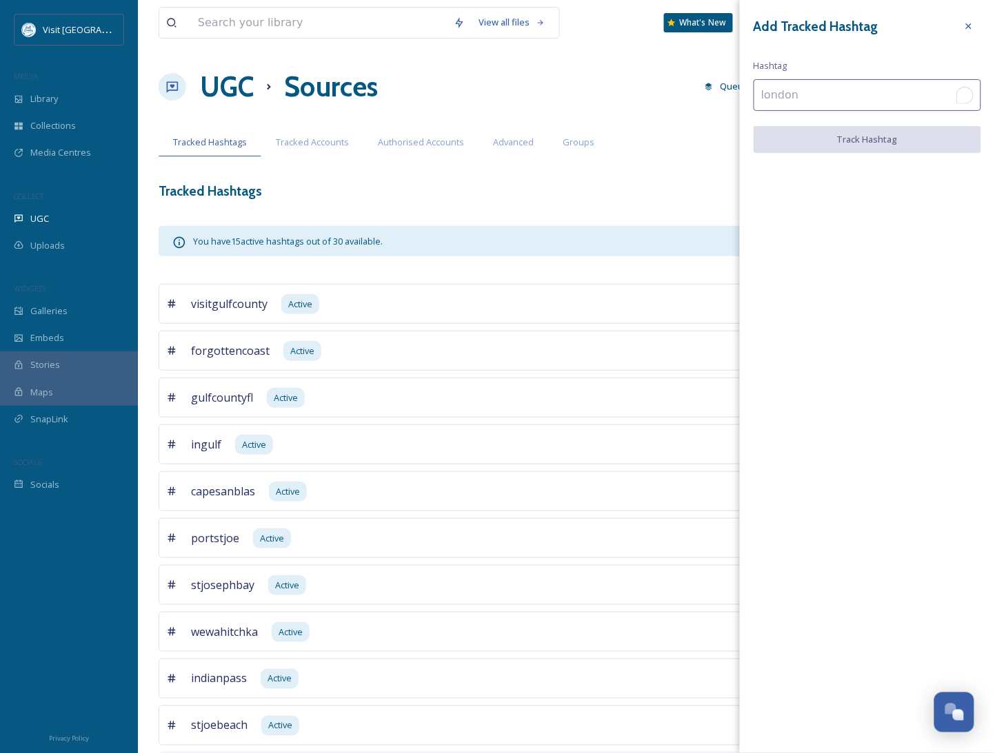
click at [825, 88] on input "To enrich screen reader interactions, please activate Accessibility in Grammarl…" at bounding box center [866, 95] width 227 height 32
type input "GCFL"
click at [840, 142] on button "Track Hashtag" at bounding box center [866, 140] width 227 height 28
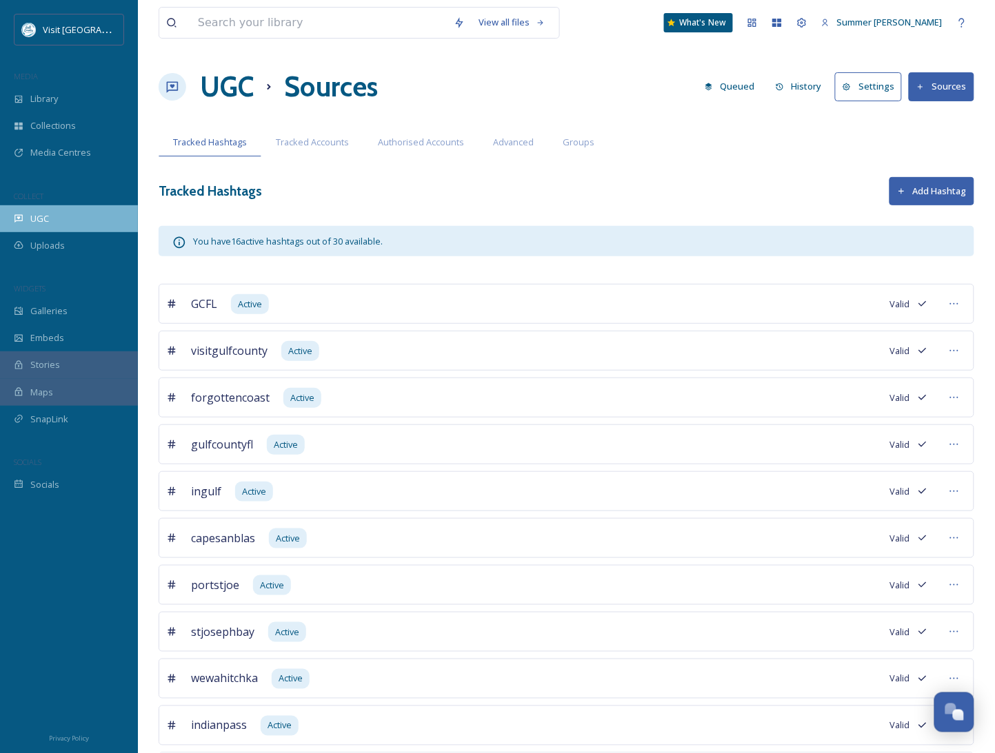
click at [41, 219] on span "UGC" at bounding box center [39, 218] width 19 height 13
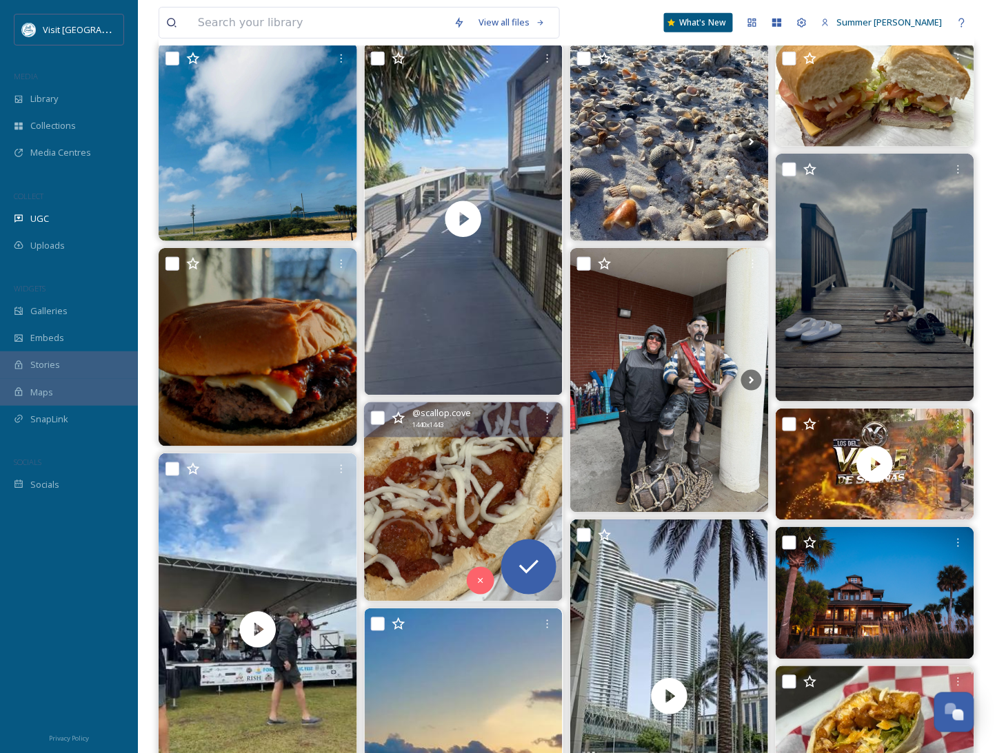
scroll to position [539, 0]
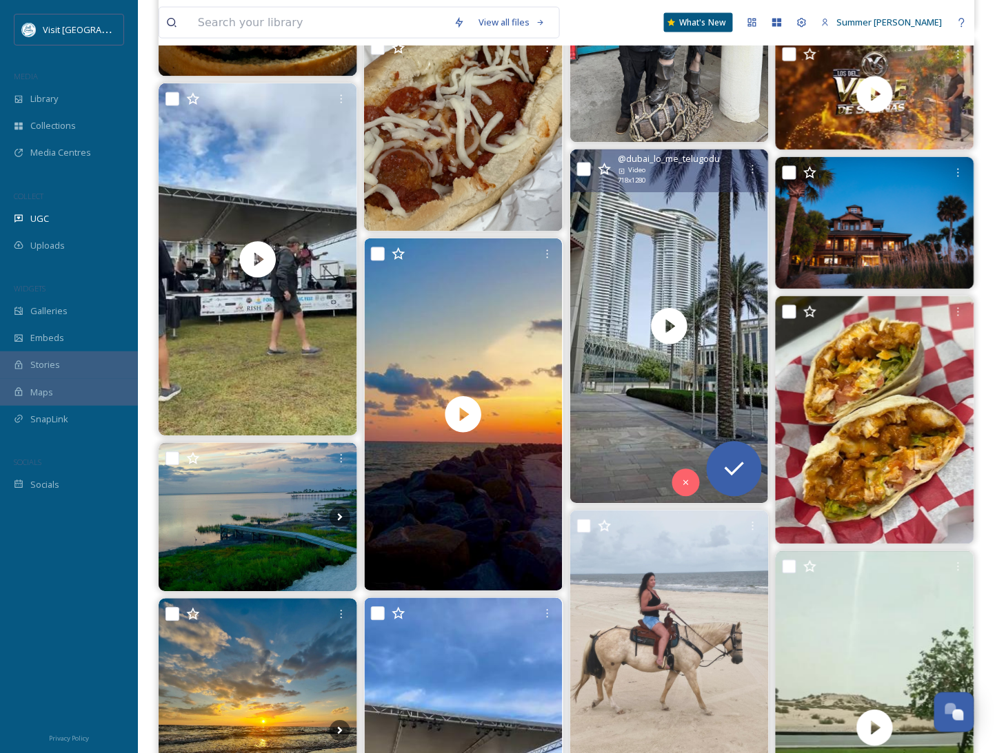
click at [684, 203] on video "#dubai #burjkhalifa #dubailife #dubaimarina❤️❤️❤️ #museumofthefuturedubai🇦🇪❤️ #…" at bounding box center [669, 327] width 199 height 354
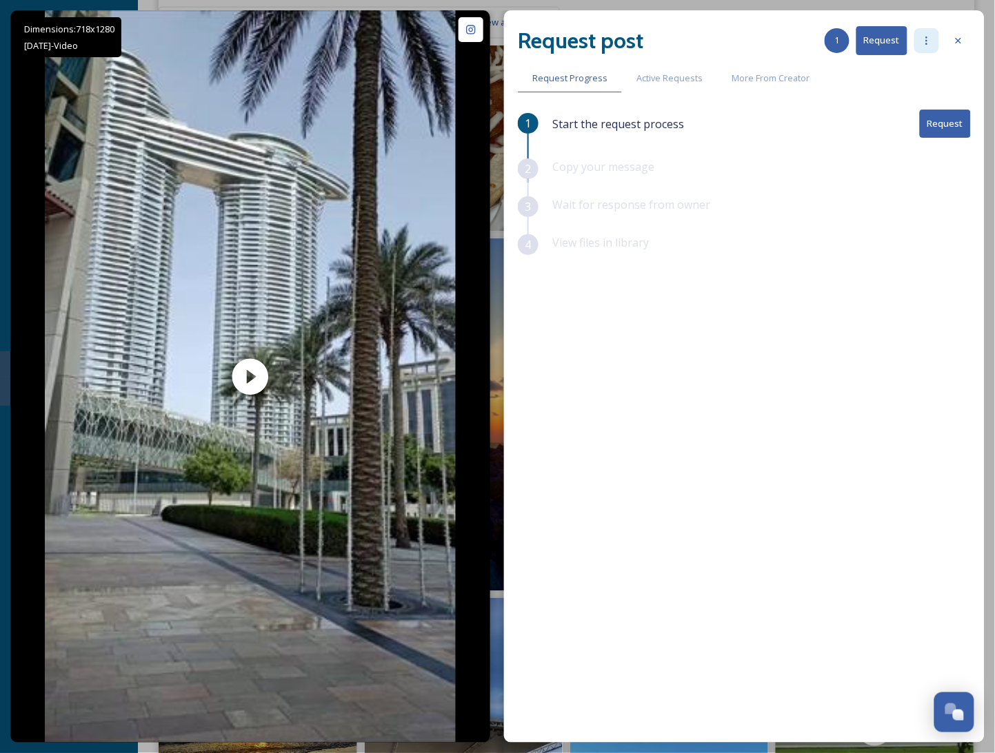
click at [930, 43] on icon at bounding box center [926, 40] width 11 height 11
click at [878, 125] on span "Blacklist Account" at bounding box center [880, 124] width 68 height 13
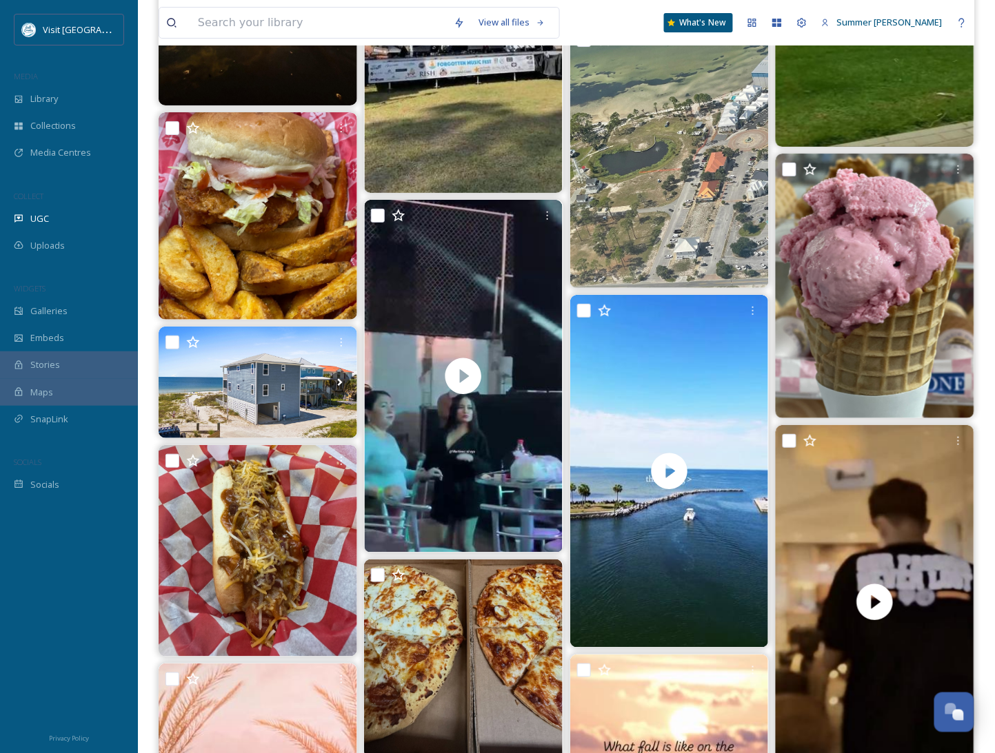
scroll to position [1443, 0]
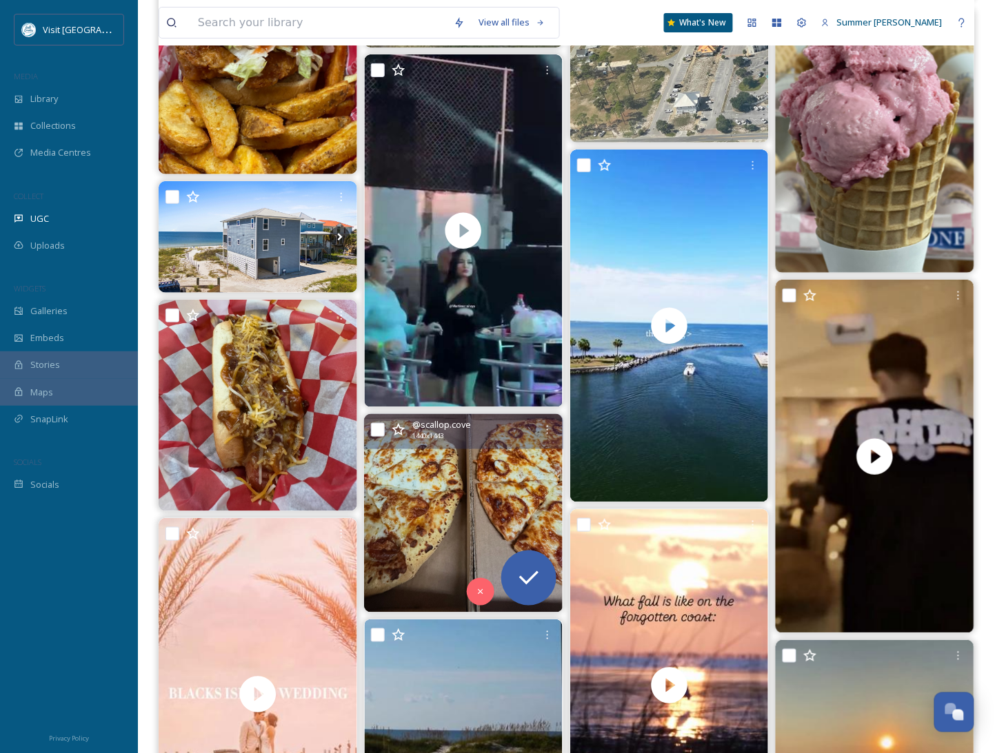
click at [449, 525] on img at bounding box center [463, 513] width 199 height 199
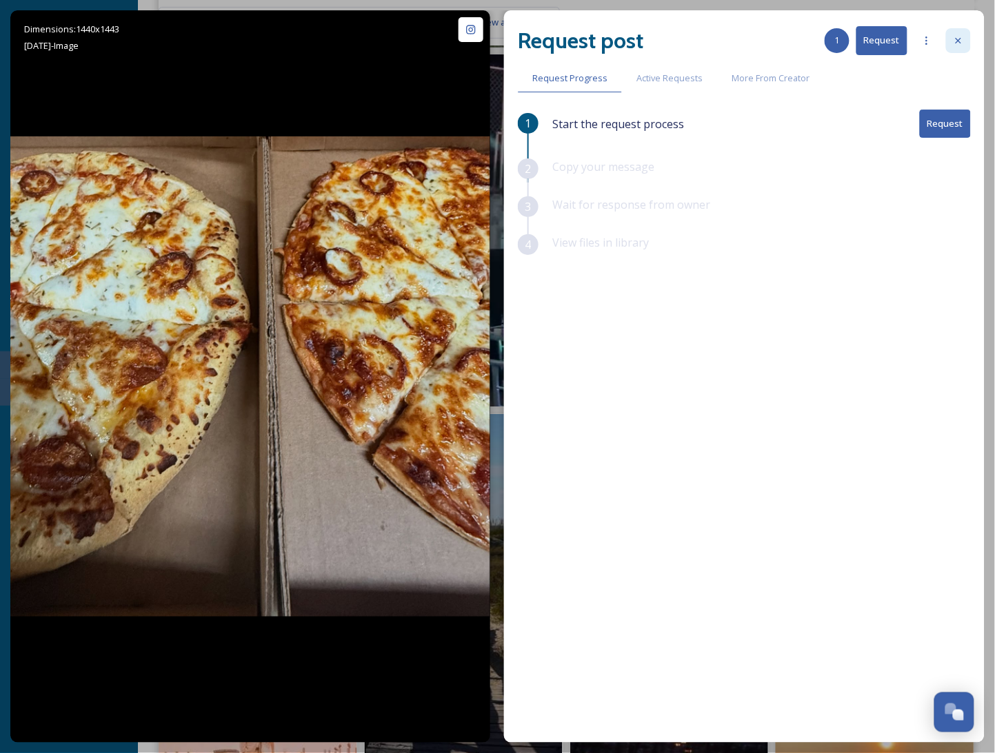
click at [959, 39] on icon at bounding box center [958, 41] width 6 height 6
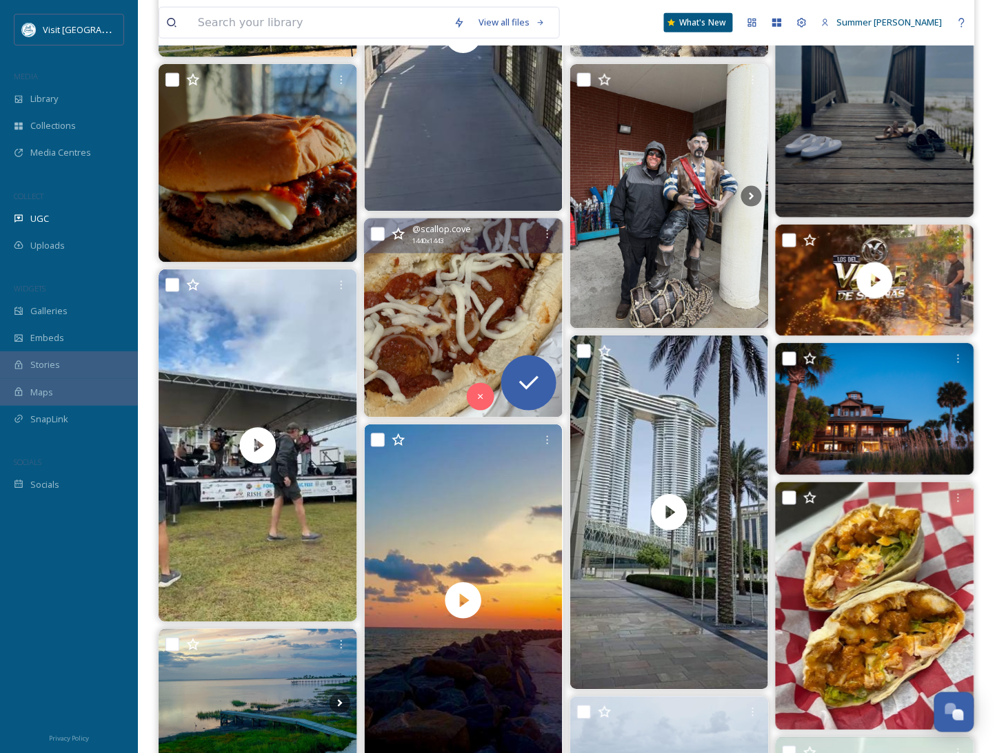
scroll to position [439, 0]
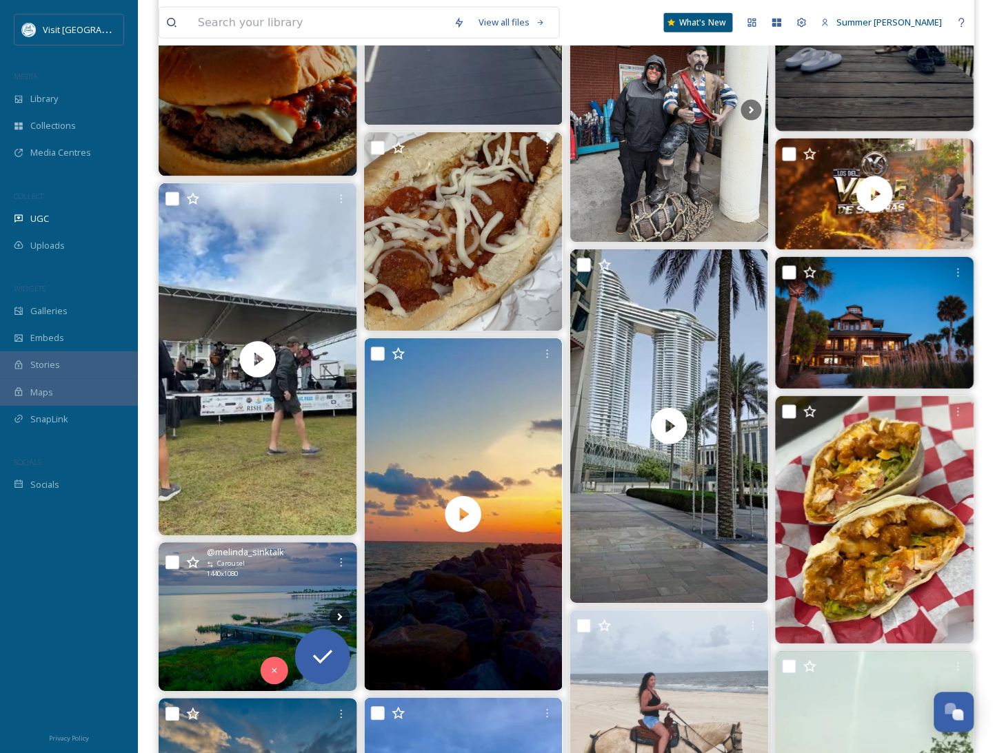
click at [195, 647] on img at bounding box center [258, 617] width 199 height 149
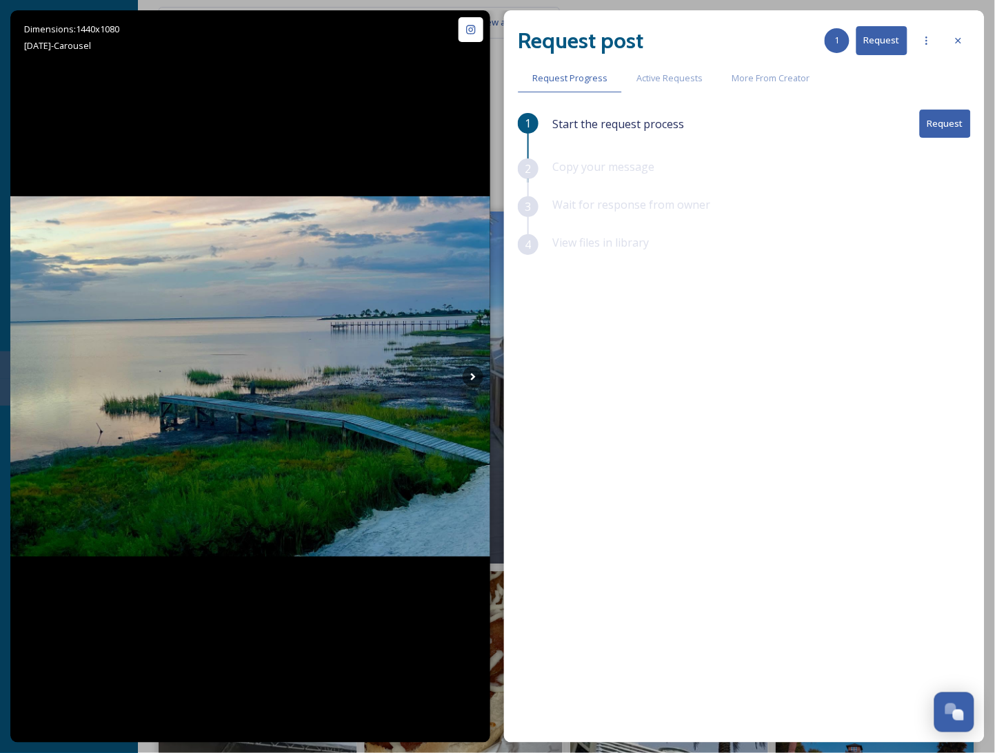
click at [928, 130] on button "Request" at bounding box center [945, 124] width 51 height 28
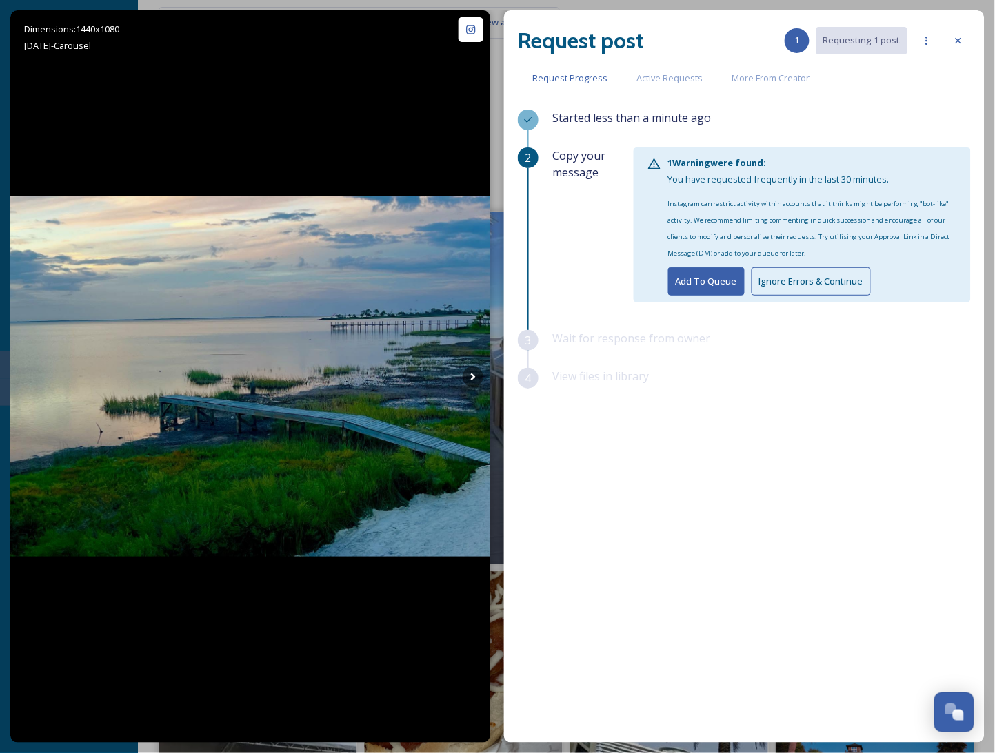
click at [893, 135] on div "Started less than a minute ago" at bounding box center [761, 129] width 418 height 38
click at [958, 35] on icon at bounding box center [958, 40] width 11 height 11
